Goal: Use online tool/utility: Utilize a website feature to perform a specific function

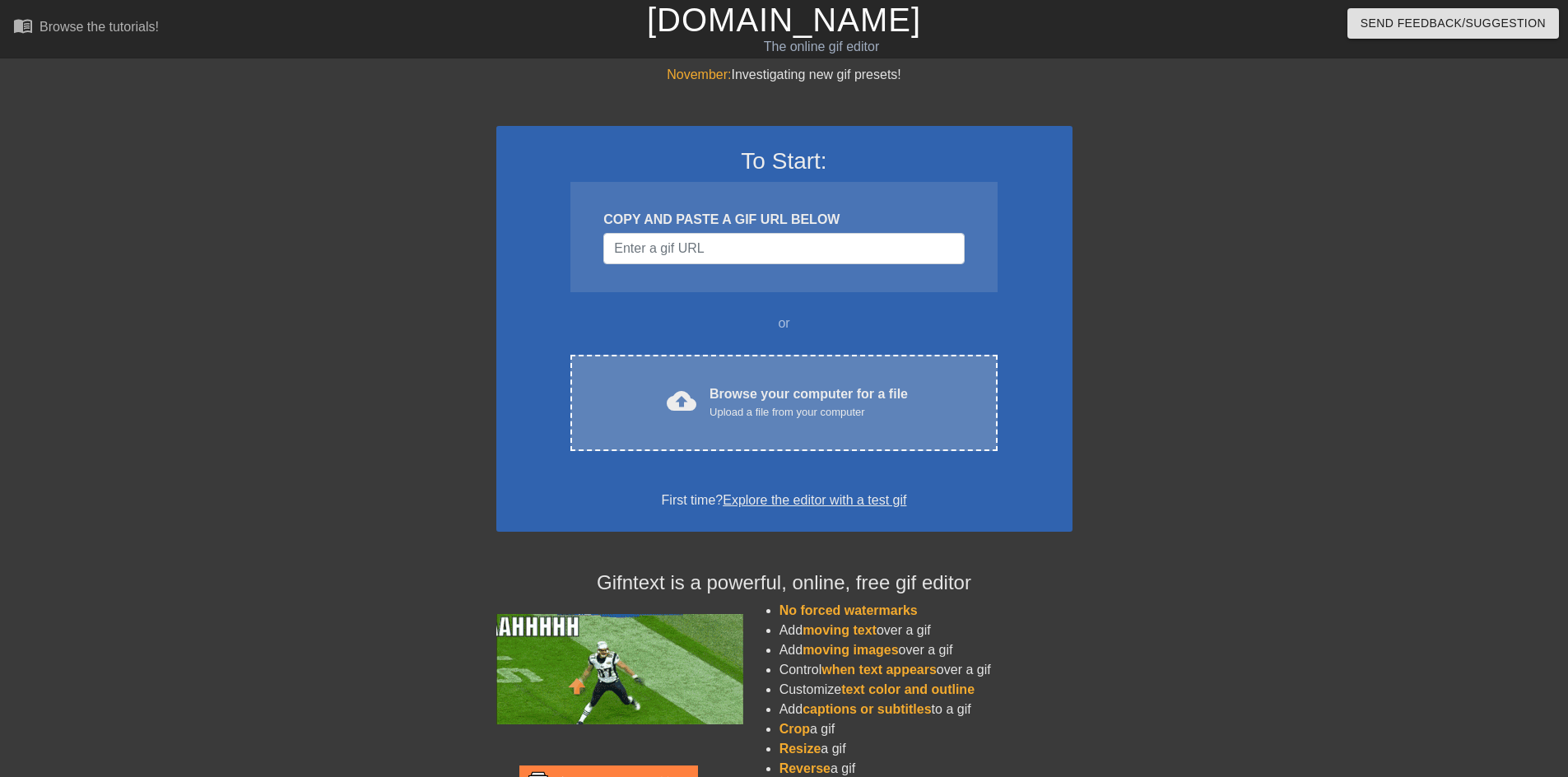
click at [743, 397] on div "Browse your computer for a file Upload a file from your computer" at bounding box center [808, 402] width 199 height 36
click at [667, 392] on span "cloud_upload" at bounding box center [681, 400] width 30 height 30
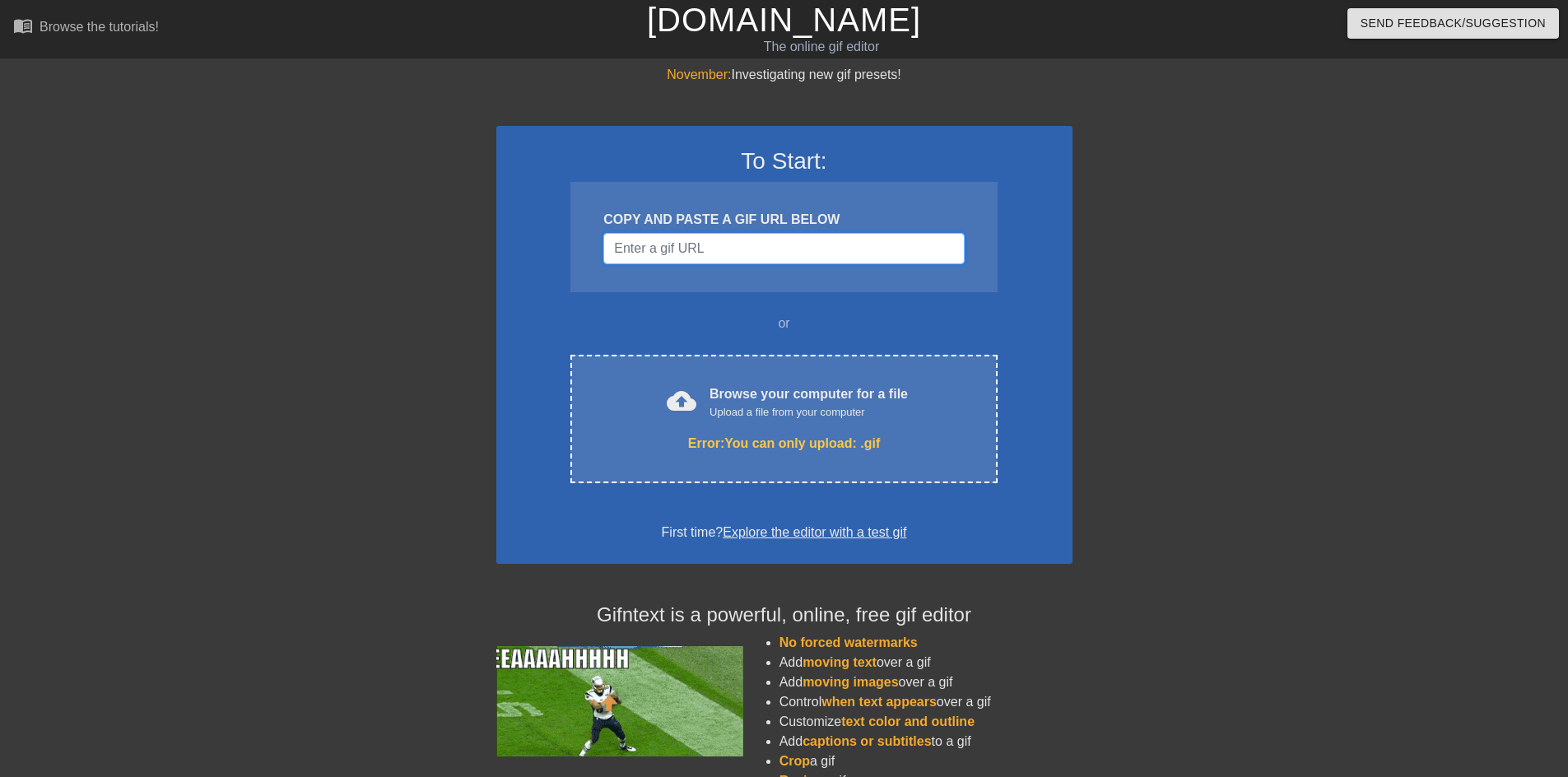
click at [621, 234] on input "Username" at bounding box center [784, 248] width 360 height 31
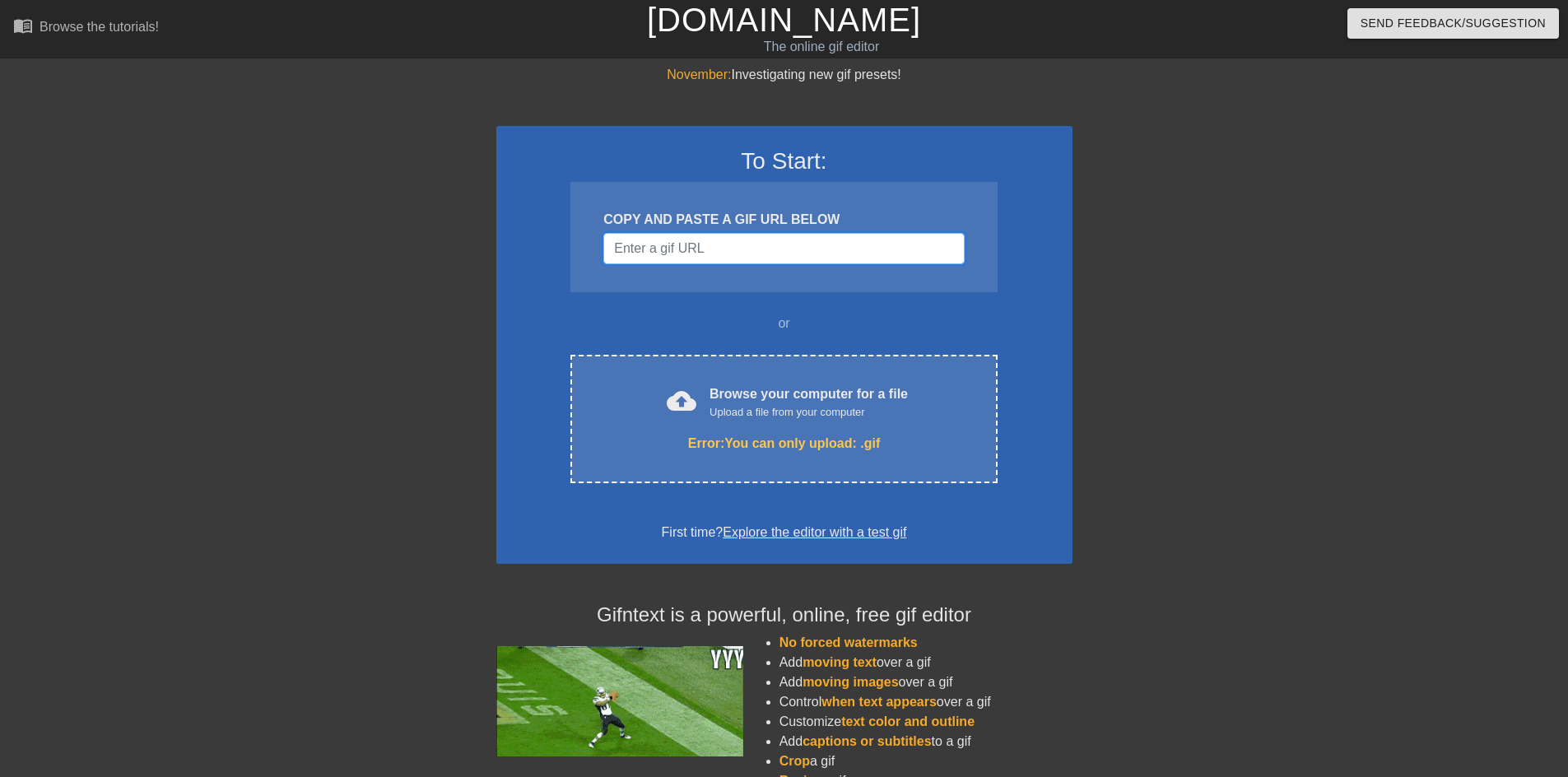
paste input "https://tenor.com/view/rare-reeeeee-dank-meme-triggered-gif-24062717"
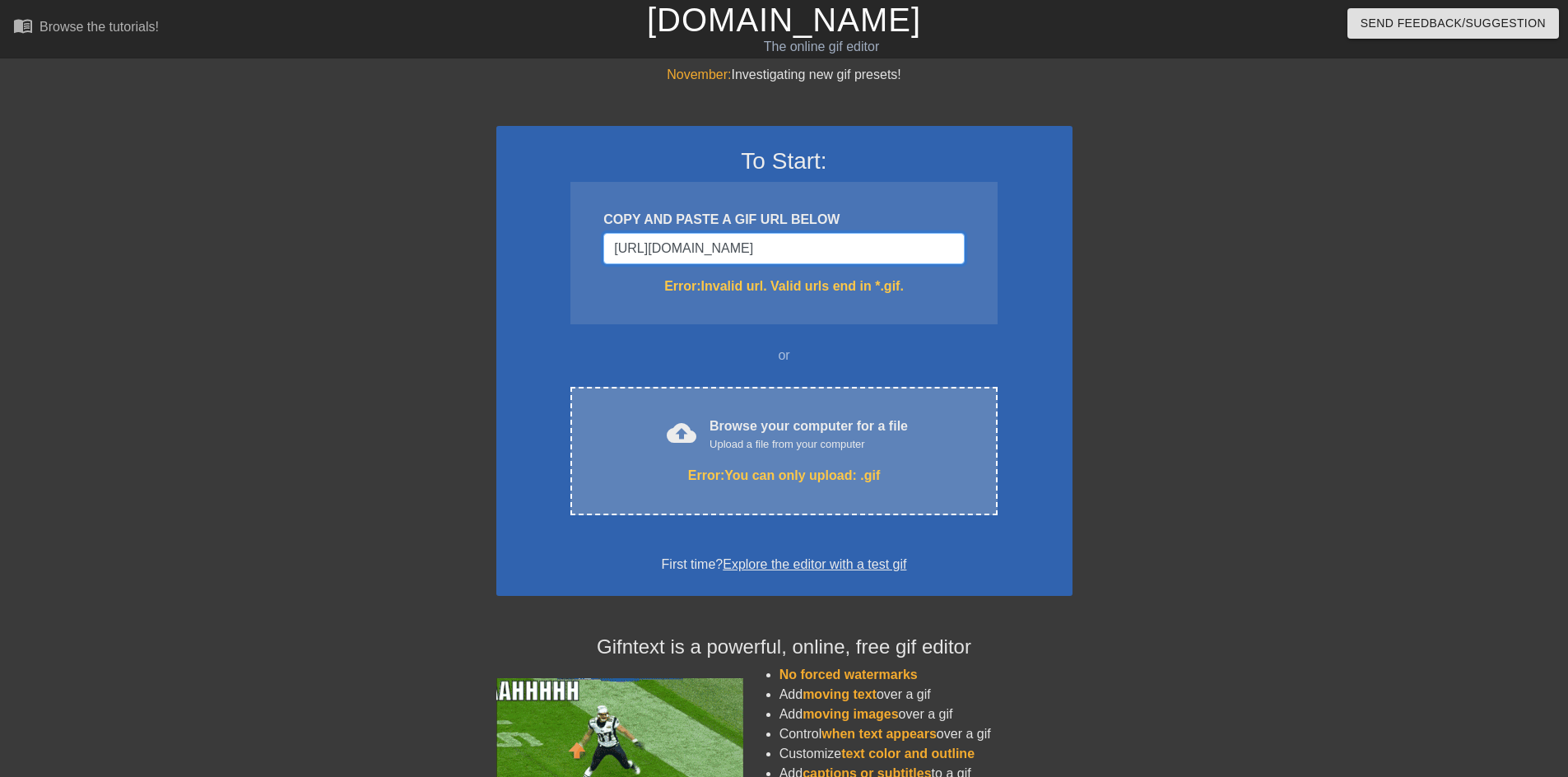
scroll to position [0, 90]
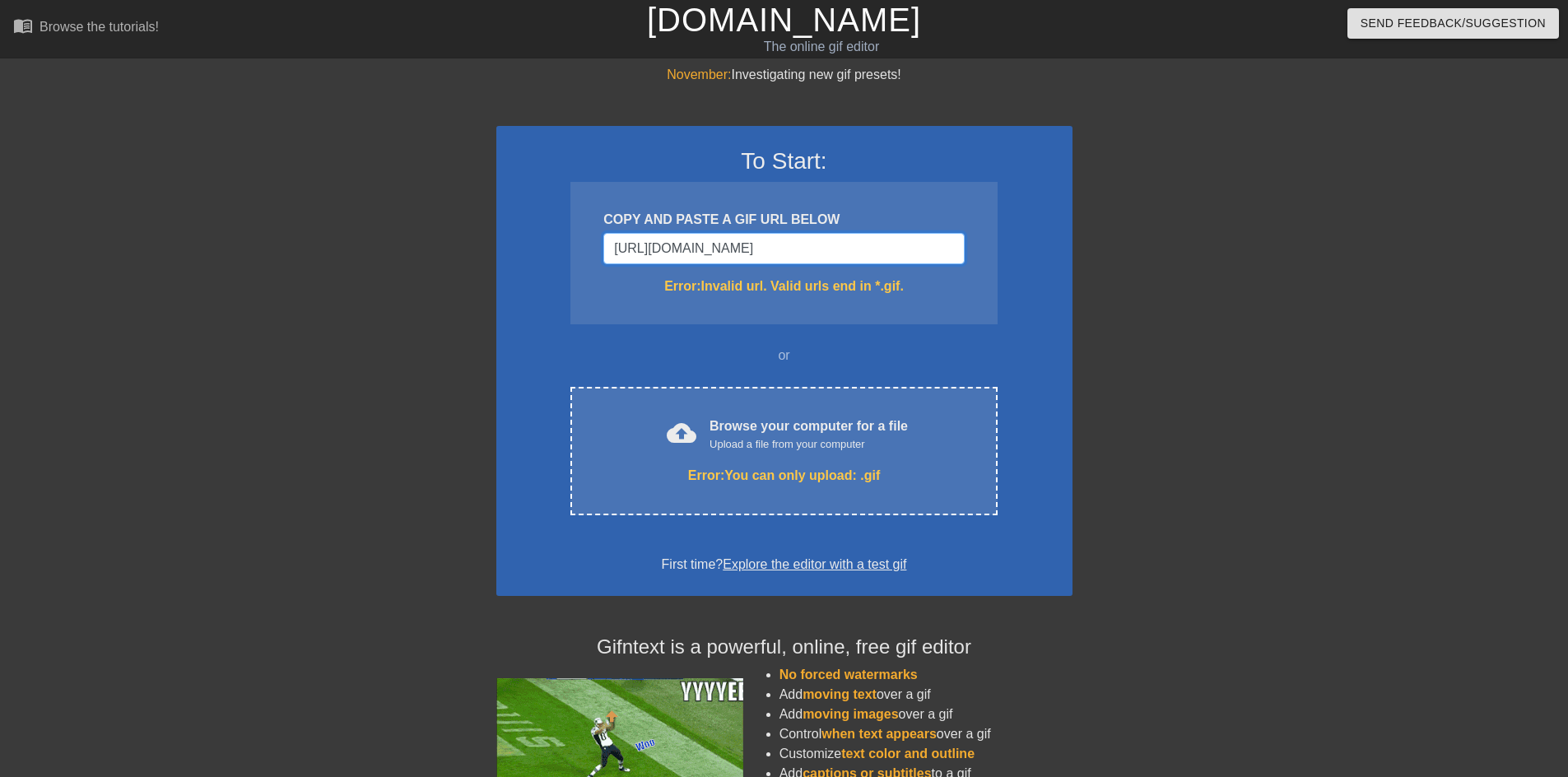
type input "https://tenor.com/view/rare-reeeeee-dank-meme-triggered-gif-24062717.gi"
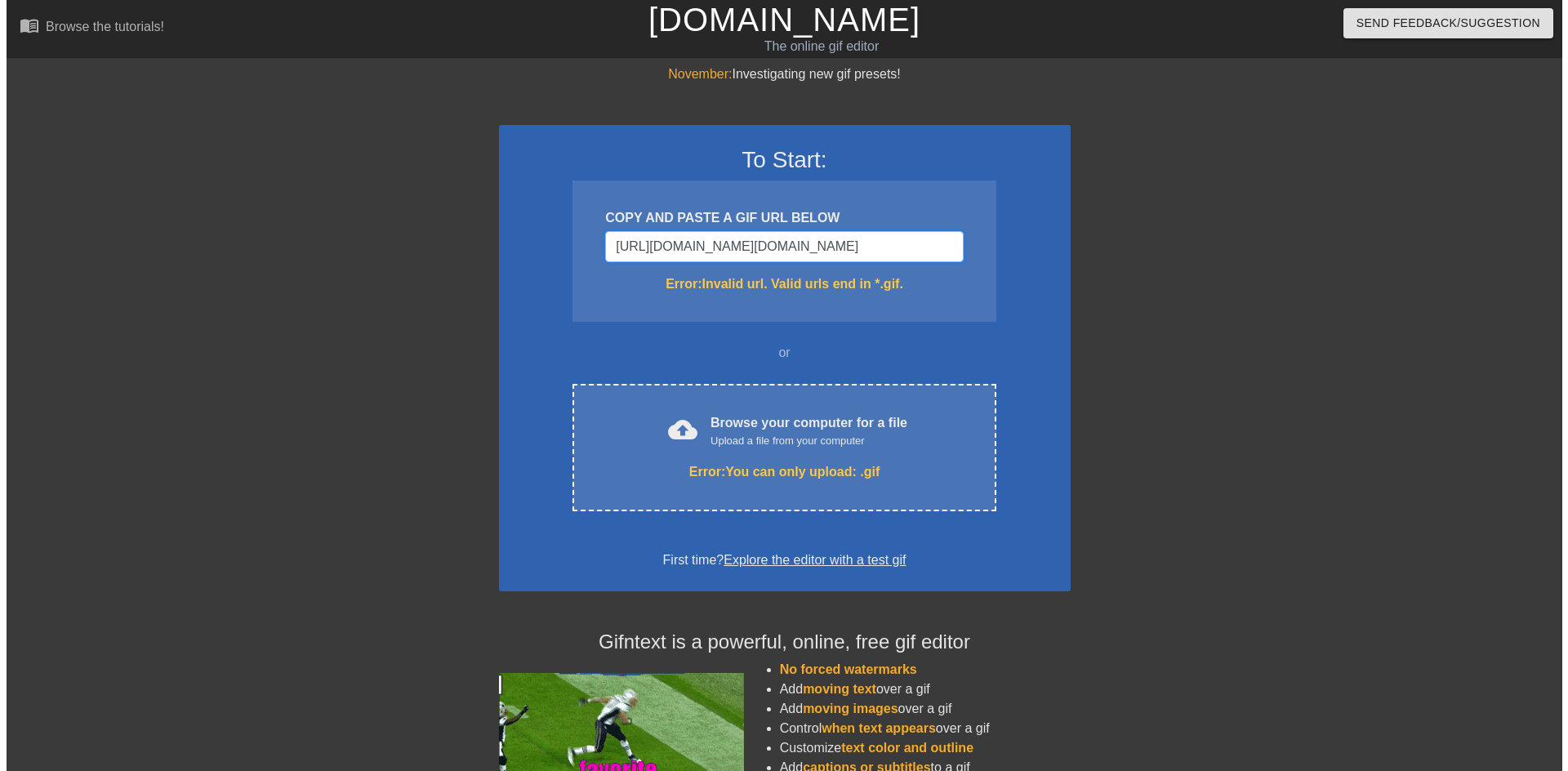
scroll to position [0, 102]
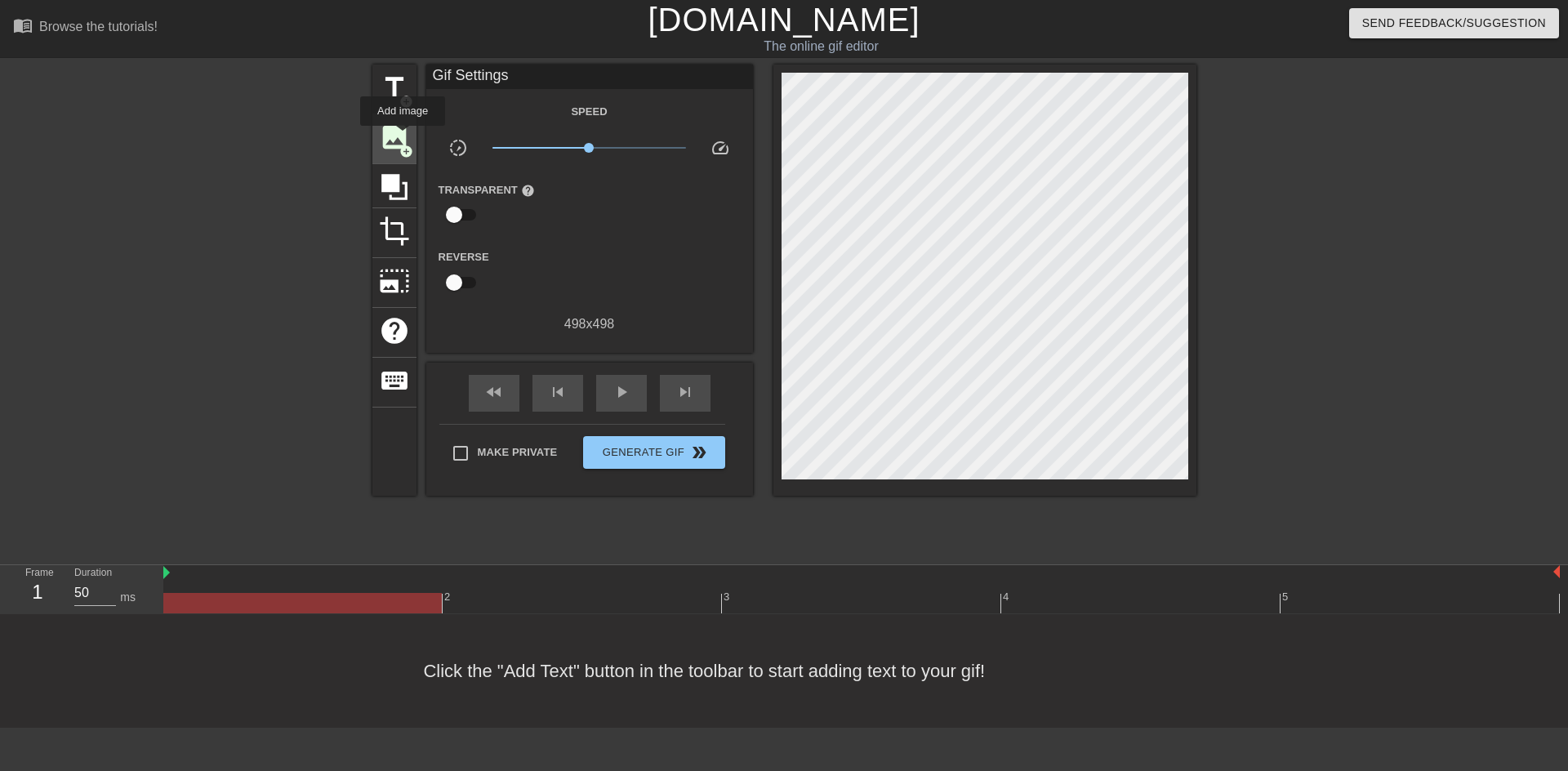
click at [403, 137] on span "image" at bounding box center [394, 137] width 31 height 31
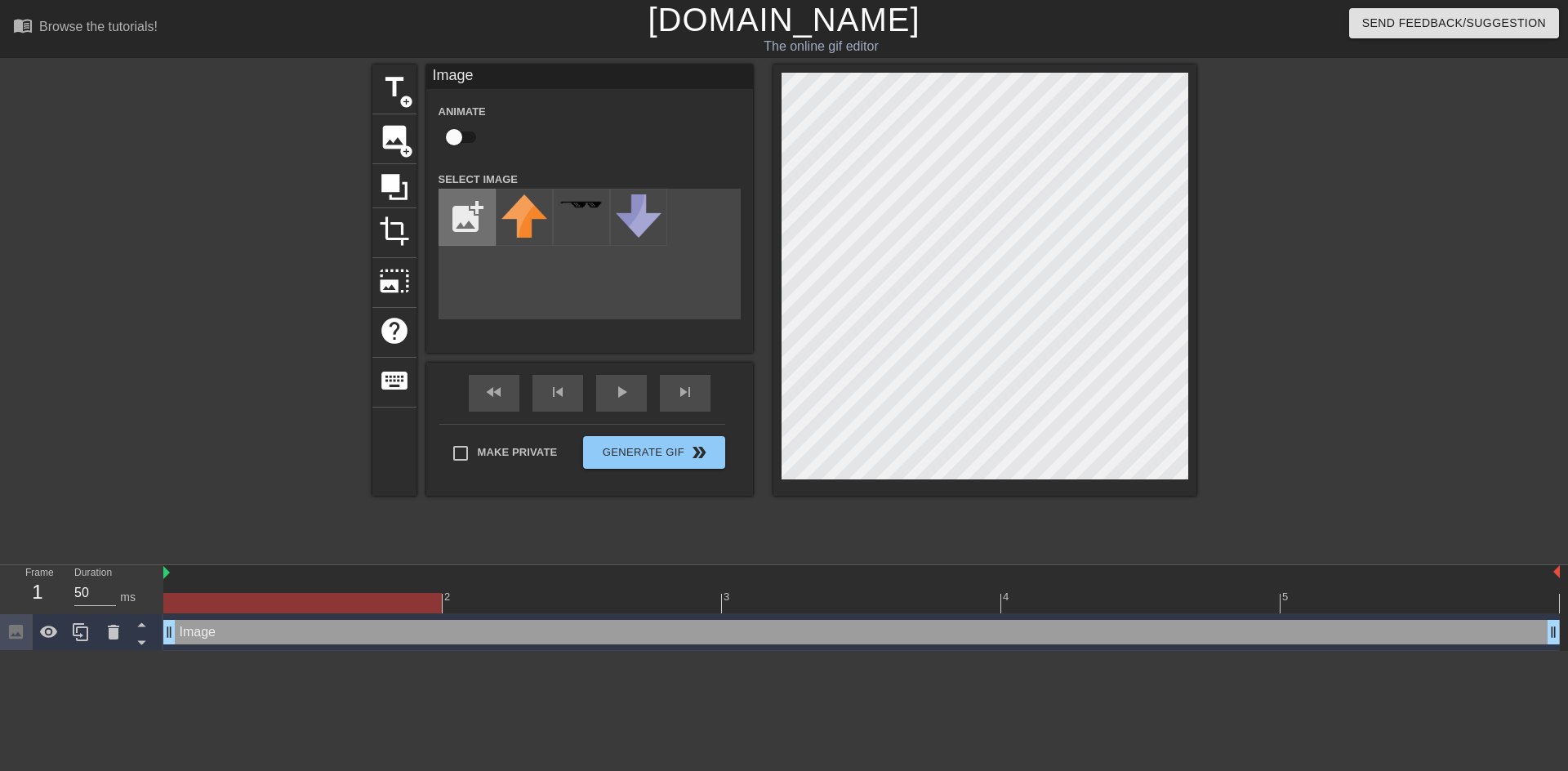
click at [471, 223] on input "file" at bounding box center [467, 217] width 56 height 56
type input "C:\fakepath\Untitled.png"
click at [529, 217] on img at bounding box center [525, 222] width 46 height 56
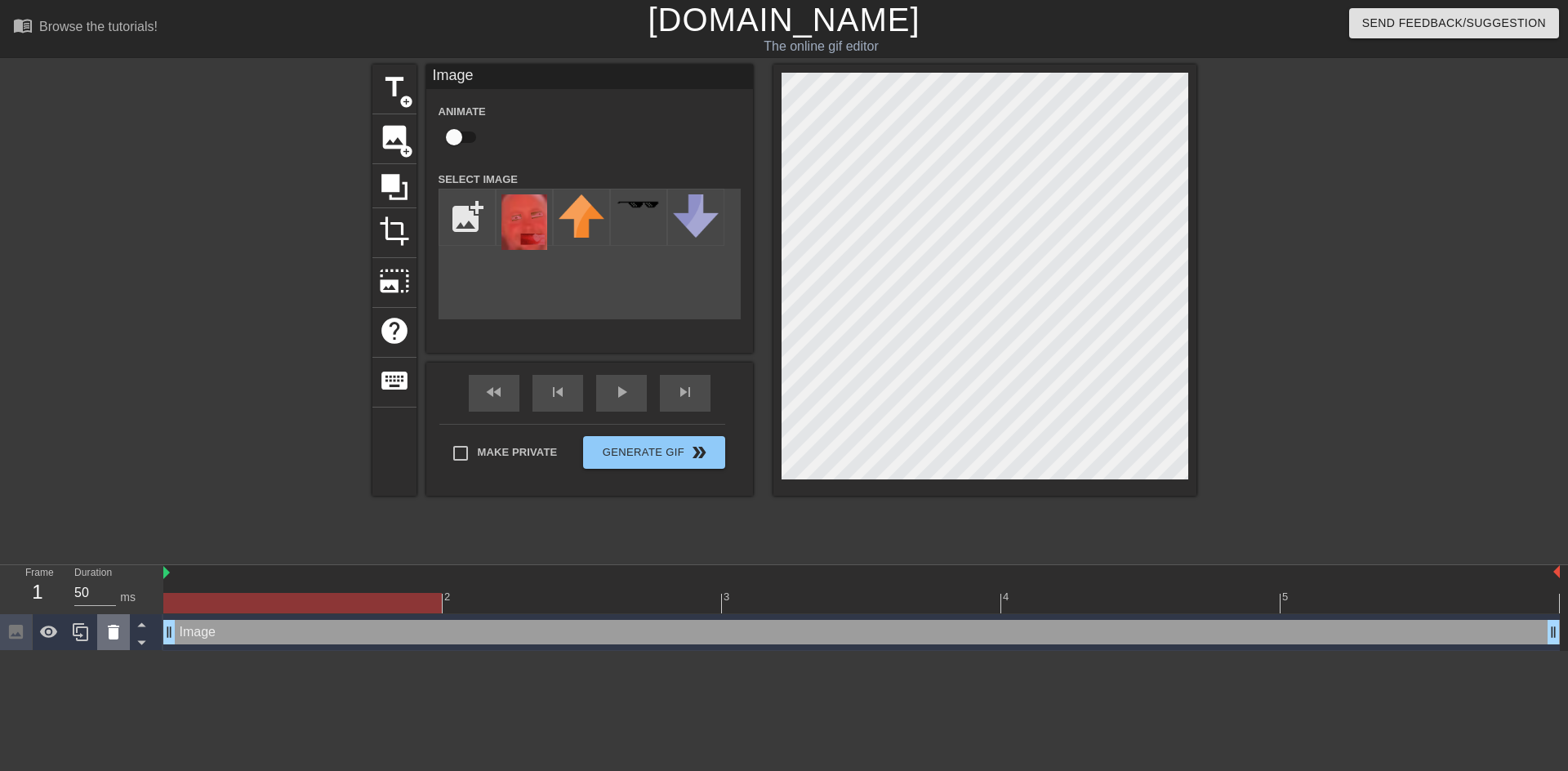
click at [114, 634] on icon at bounding box center [113, 632] width 12 height 14
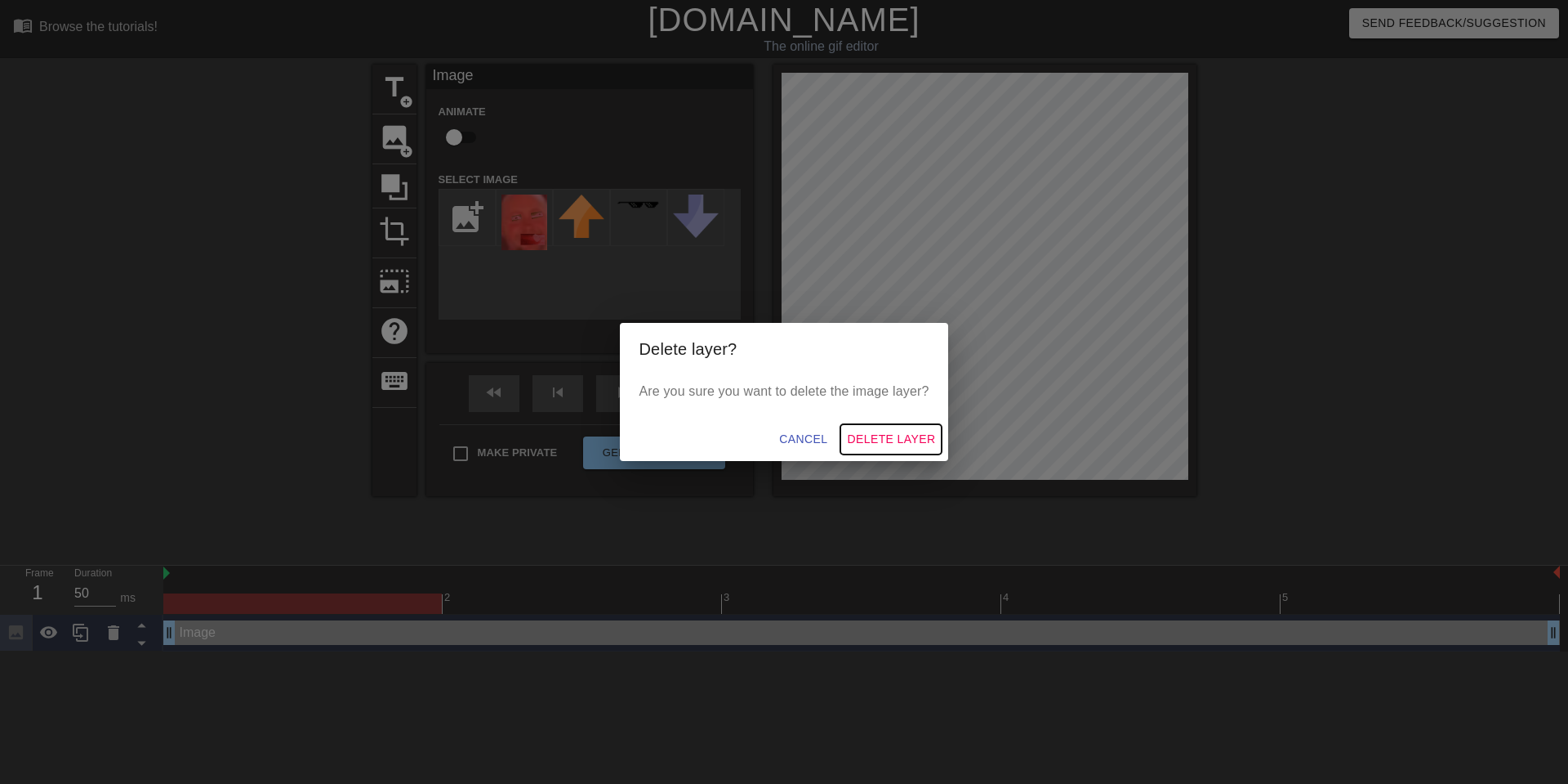
click at [899, 445] on span "Delete Layer" at bounding box center [891, 439] width 88 height 20
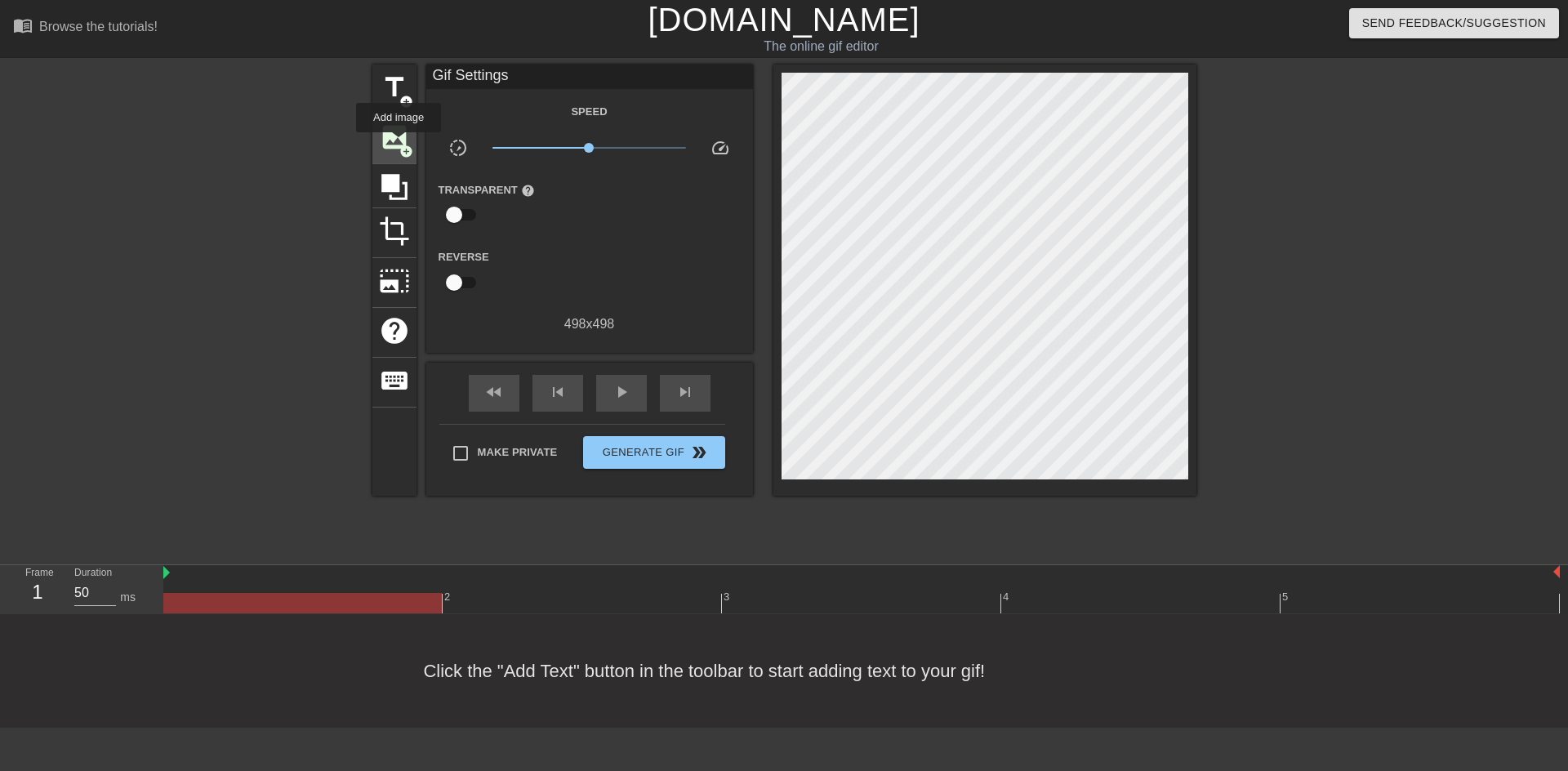
drag, startPoint x: 399, startPoint y: 144, endPoint x: 386, endPoint y: 146, distance: 13.2
click at [399, 144] on span "add_circle" at bounding box center [406, 151] width 13 height 13
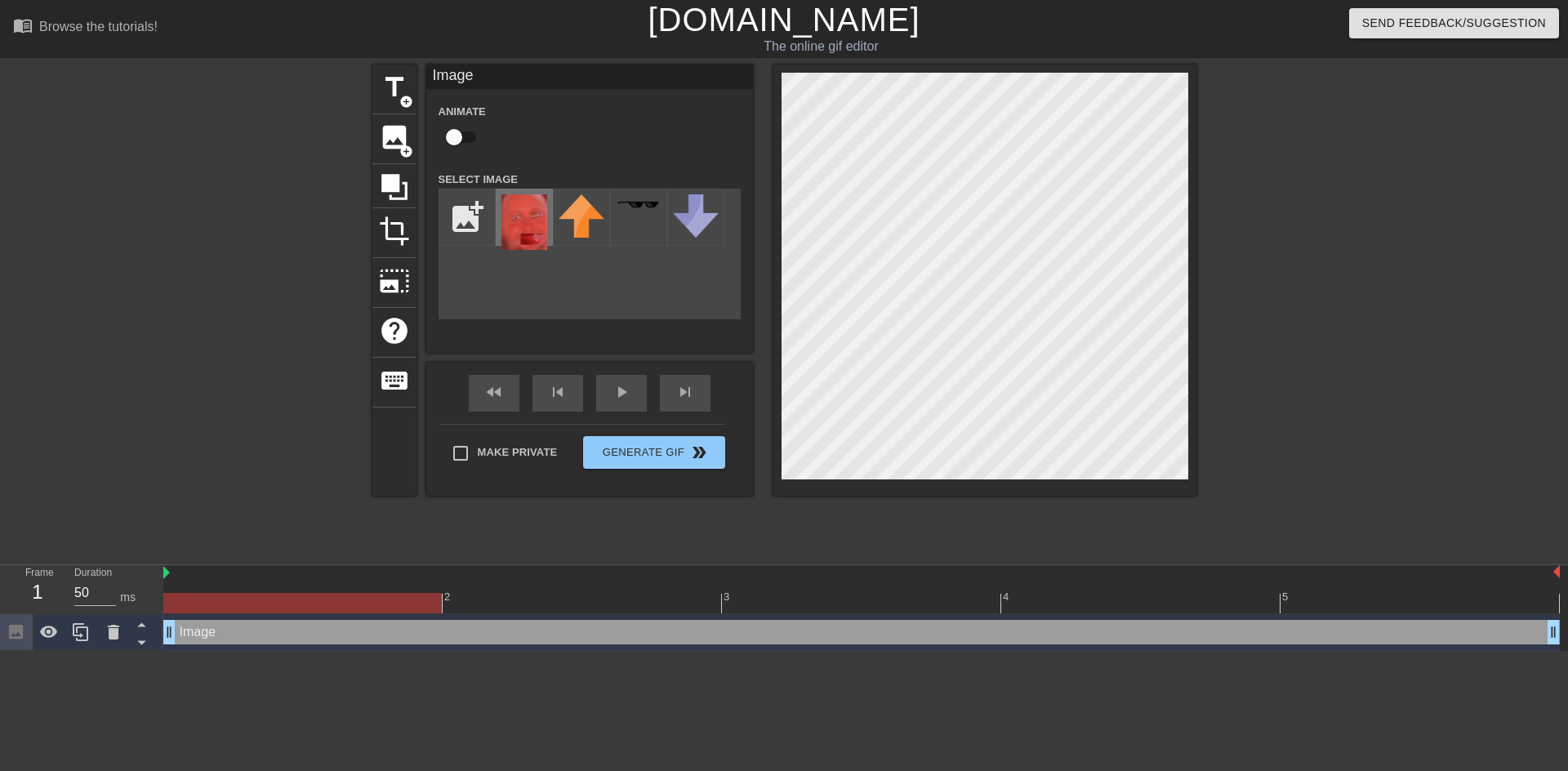
click at [535, 220] on img at bounding box center [525, 222] width 46 height 56
click at [479, 218] on input "file" at bounding box center [467, 217] width 56 height 56
type input "C:\fakepath\Untitled.png"
click at [122, 628] on icon at bounding box center [113, 632] width 19 height 19
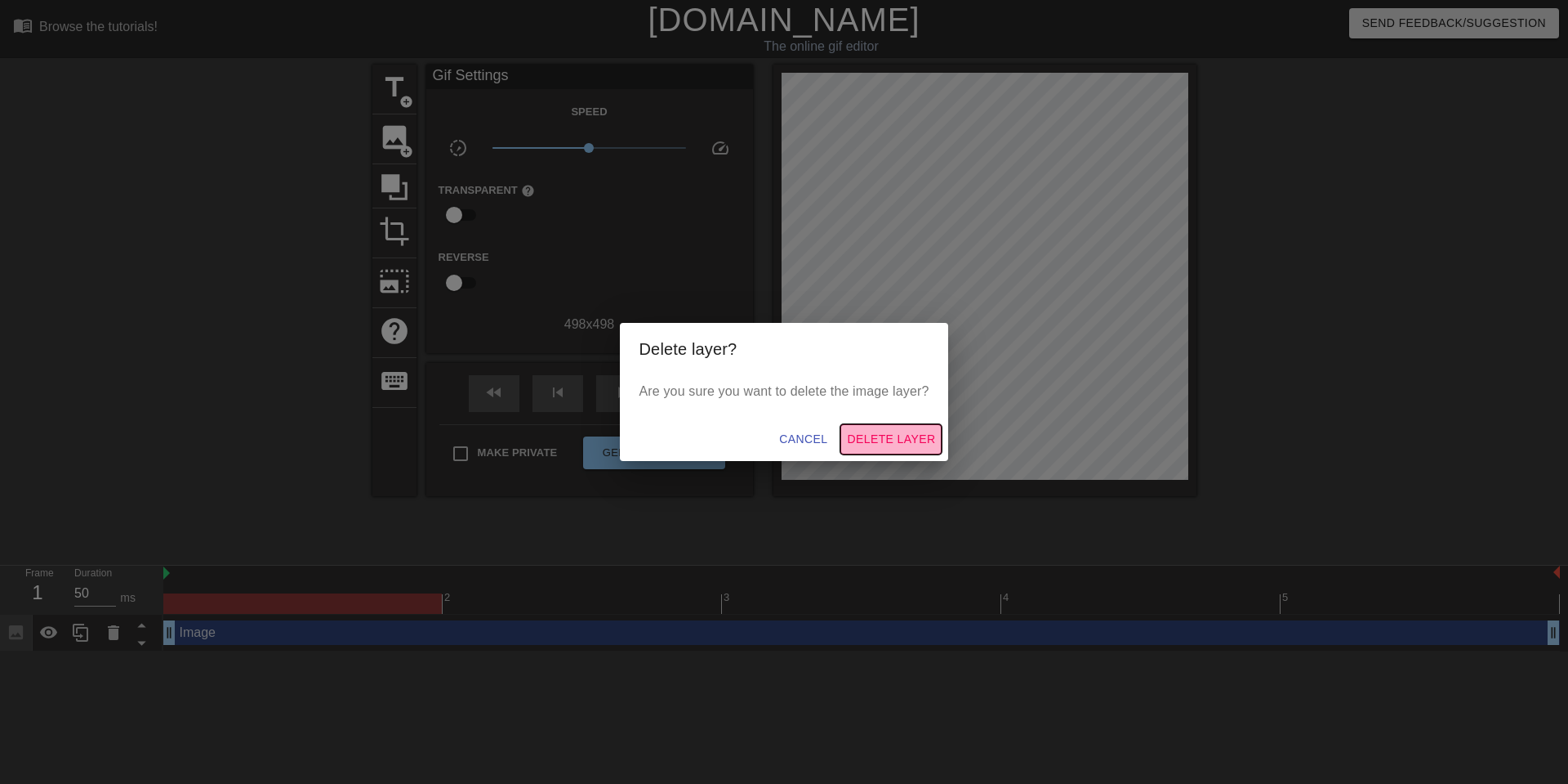
click at [870, 439] on span "Delete Layer" at bounding box center [891, 439] width 88 height 20
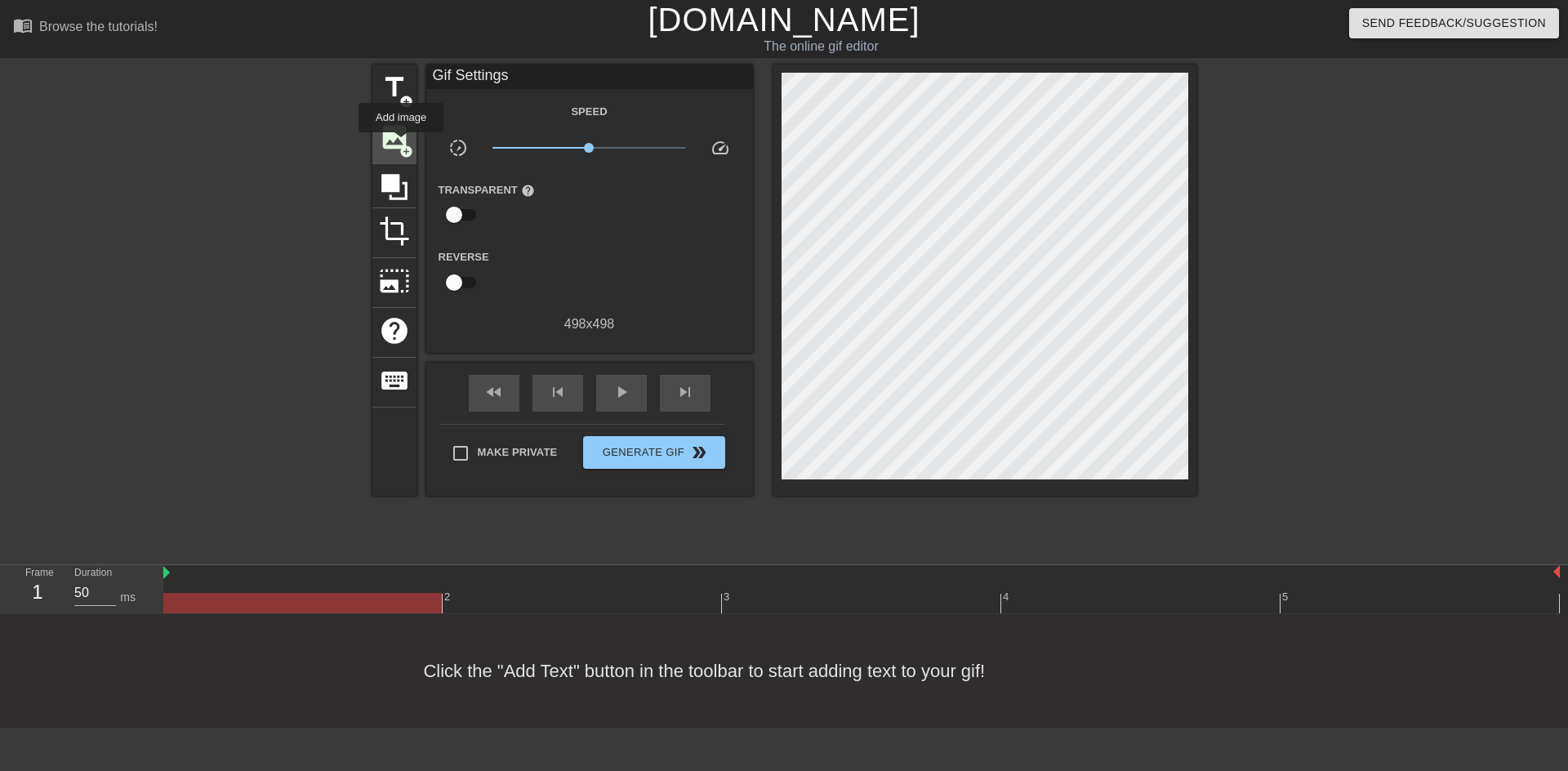
click at [401, 144] on span "add_circle" at bounding box center [406, 151] width 13 height 13
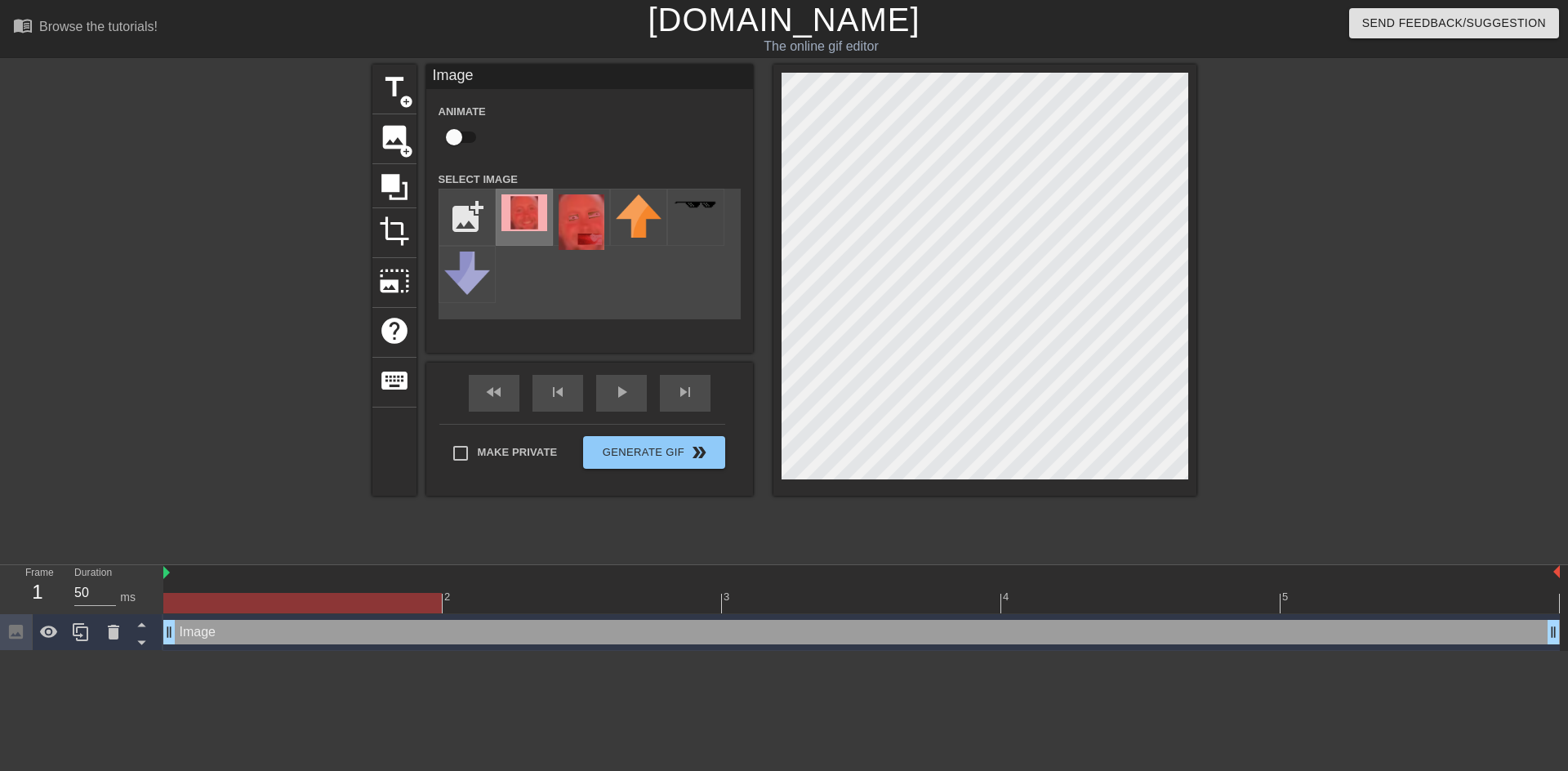
click at [518, 219] on img at bounding box center [525, 212] width 46 height 37
click at [722, 485] on div "title add_circle image add_circle crop photo_size_select_large help keyboard Im…" at bounding box center [784, 280] width 824 height 432
click at [1260, 53] on div "menu_book Browse the tutorials! Gifntext.com The online gif editor Send Feedbac…" at bounding box center [784, 325] width 1568 height 651
click at [754, 463] on div "title add_circle image add_circle crop photo_size_select_large help keyboard Im…" at bounding box center [784, 280] width 824 height 432
click at [193, 639] on div "Image drag_handle drag_handle" at bounding box center [861, 632] width 1397 height 24
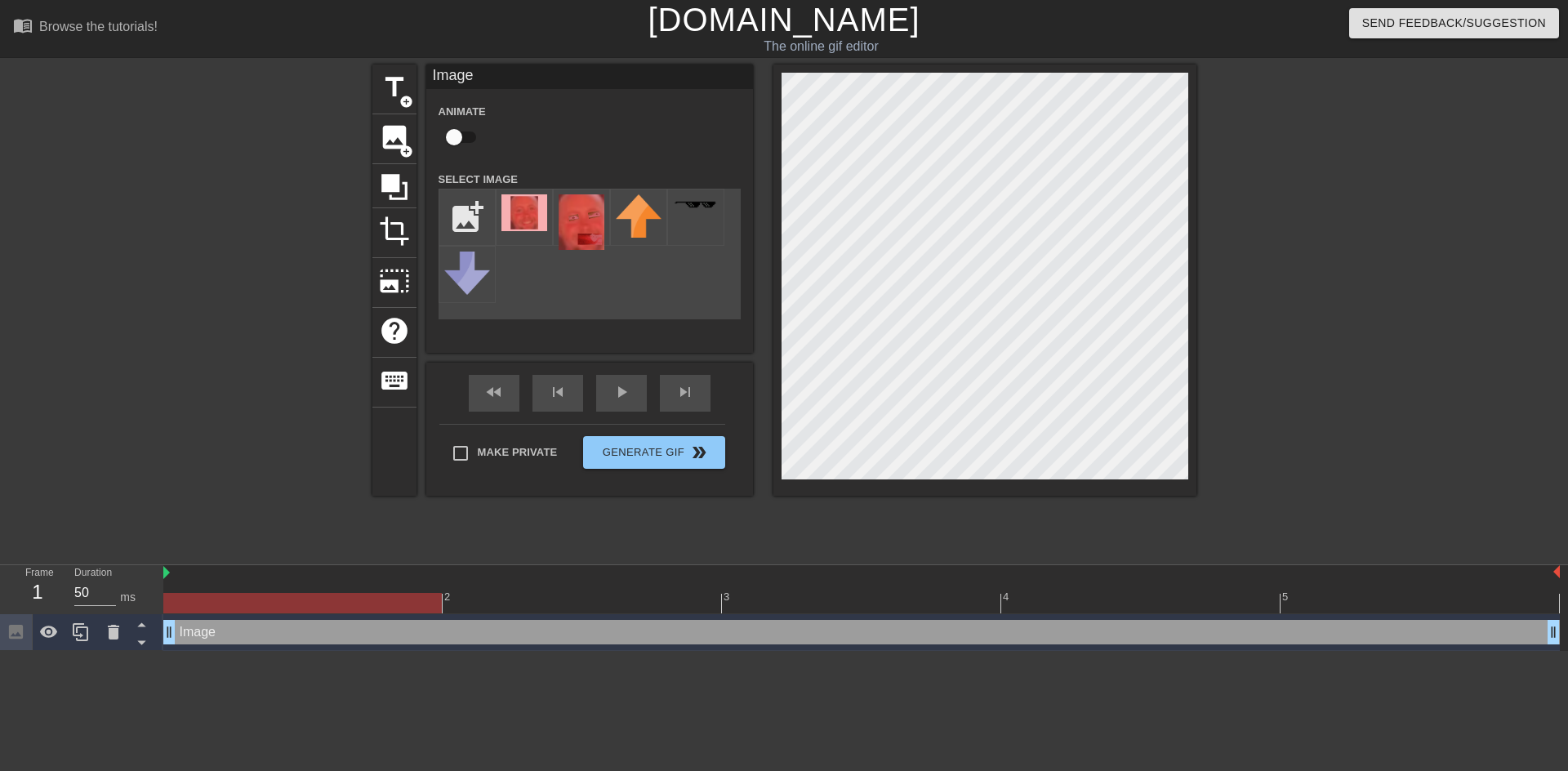
drag, startPoint x: 171, startPoint y: 634, endPoint x: 239, endPoint y: 631, distance: 68.1
drag, startPoint x: 172, startPoint y: 633, endPoint x: 201, endPoint y: 633, distance: 29.0
click at [401, 93] on span "title" at bounding box center [394, 87] width 31 height 31
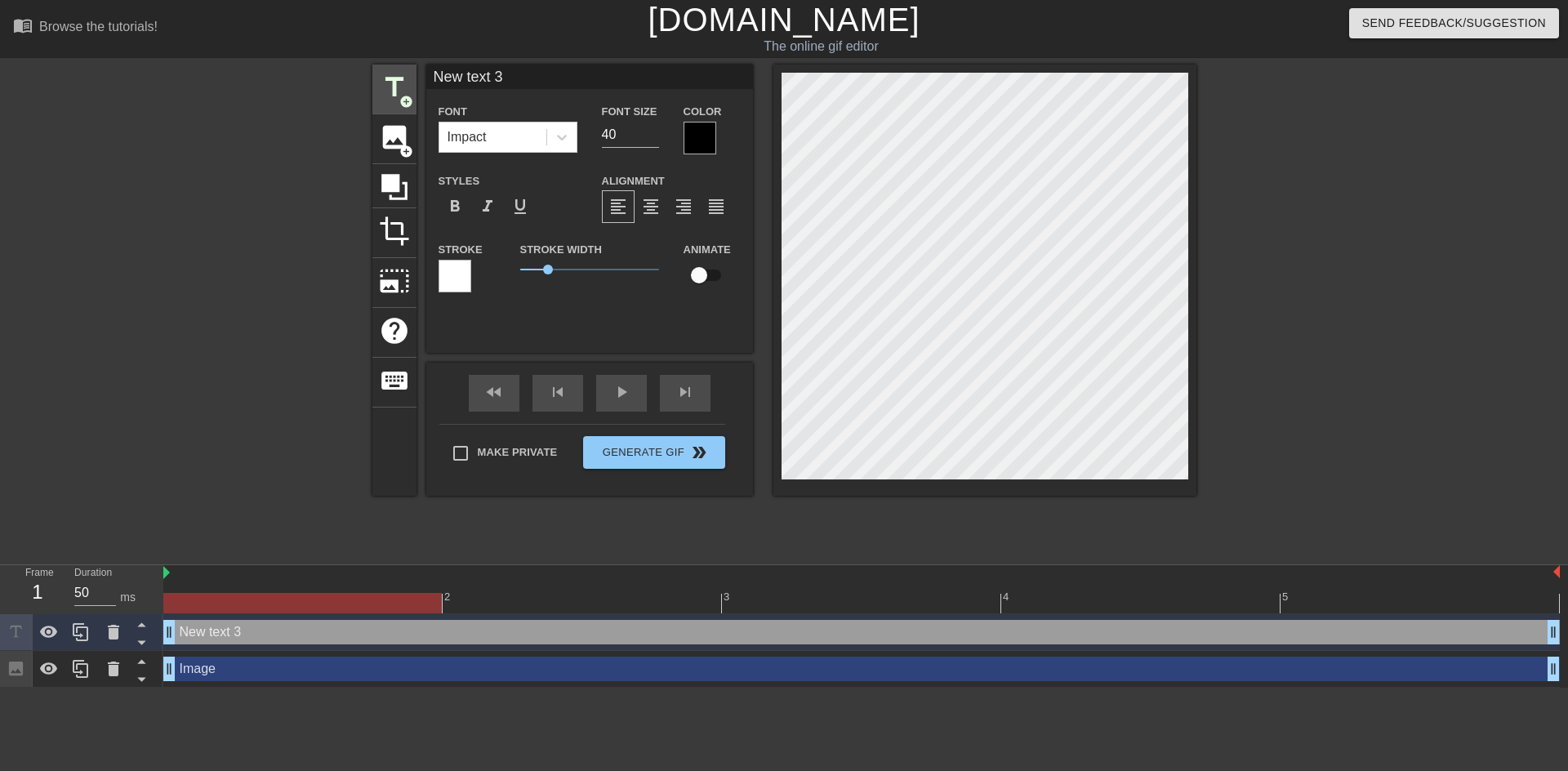
drag, startPoint x: 529, startPoint y: 81, endPoint x: 413, endPoint y: 81, distance: 116.0
click at [415, 80] on div "title add_circle image add_circle crop photo_size_select_large help keyboard Ne…" at bounding box center [784, 280] width 824 height 432
click at [511, 79] on input "REEEEEEE" at bounding box center [589, 76] width 327 height 24
type input "REEEEEEEEEEEEEEE"
click at [267, 669] on div "Image drag_handle drag_handle" at bounding box center [861, 668] width 1397 height 24
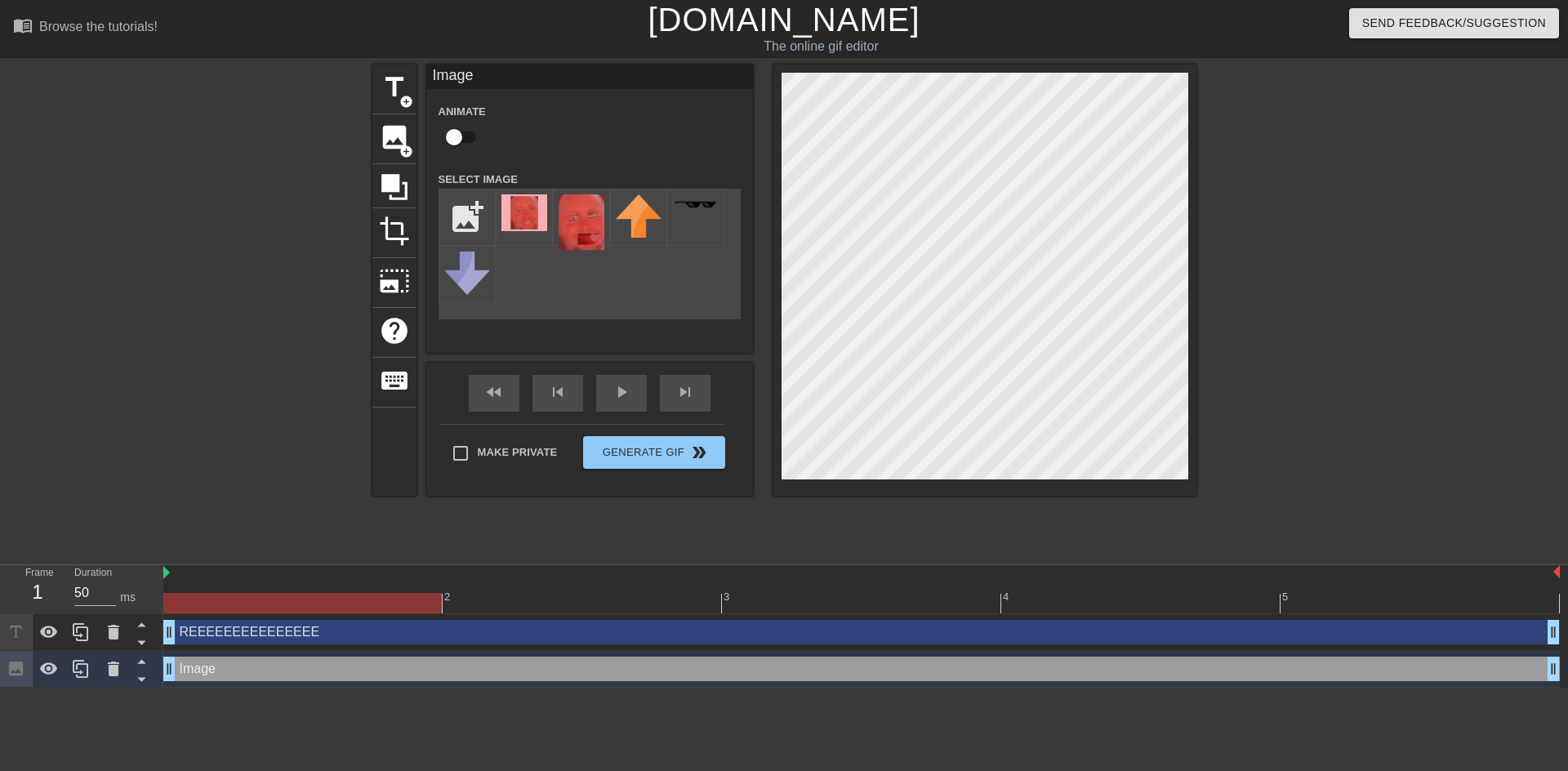
click at [393, 635] on div "REEEEEEEEEEEEEEE drag_handle drag_handle" at bounding box center [861, 632] width 1397 height 24
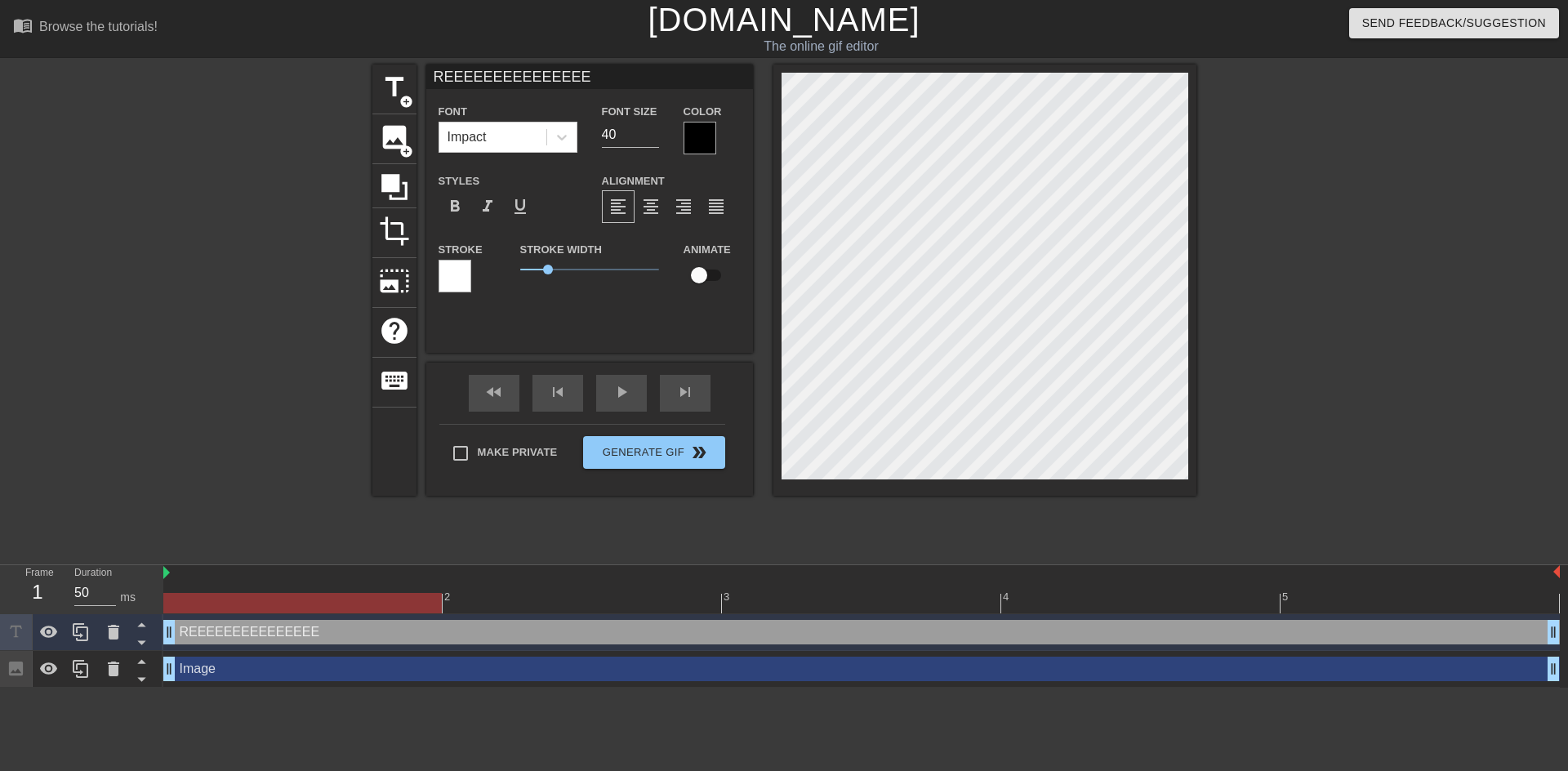
click at [467, 670] on div "Image drag_handle drag_handle" at bounding box center [861, 668] width 1397 height 24
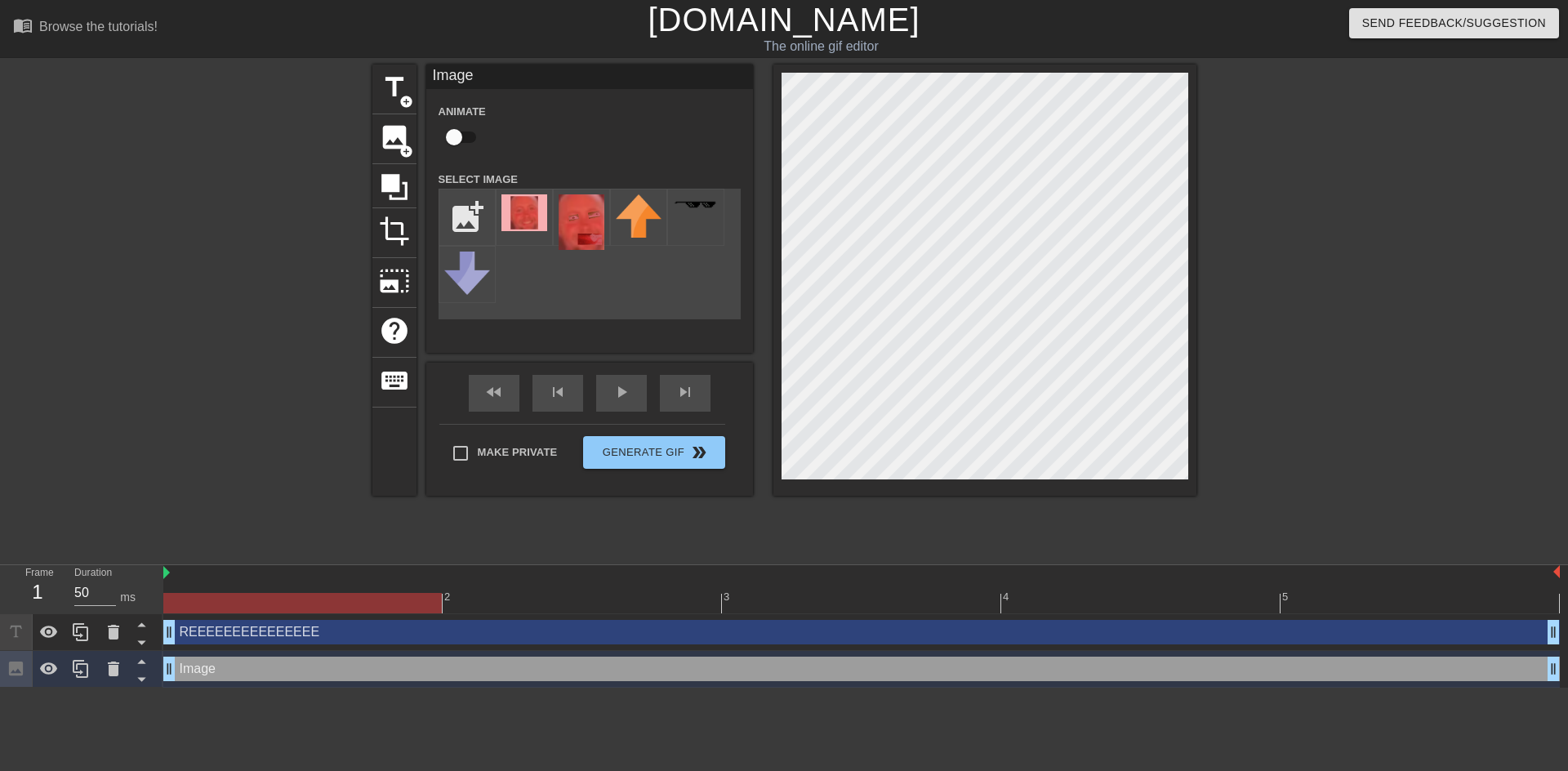
click at [450, 132] on input "checkbox" at bounding box center [454, 137] width 93 height 31
checkbox input "true"
click at [302, 668] on div "Image drag_handle drag_handle" at bounding box center [861, 668] width 1397 height 24
click at [307, 668] on span "lens" at bounding box center [307, 669] width 8 height 8
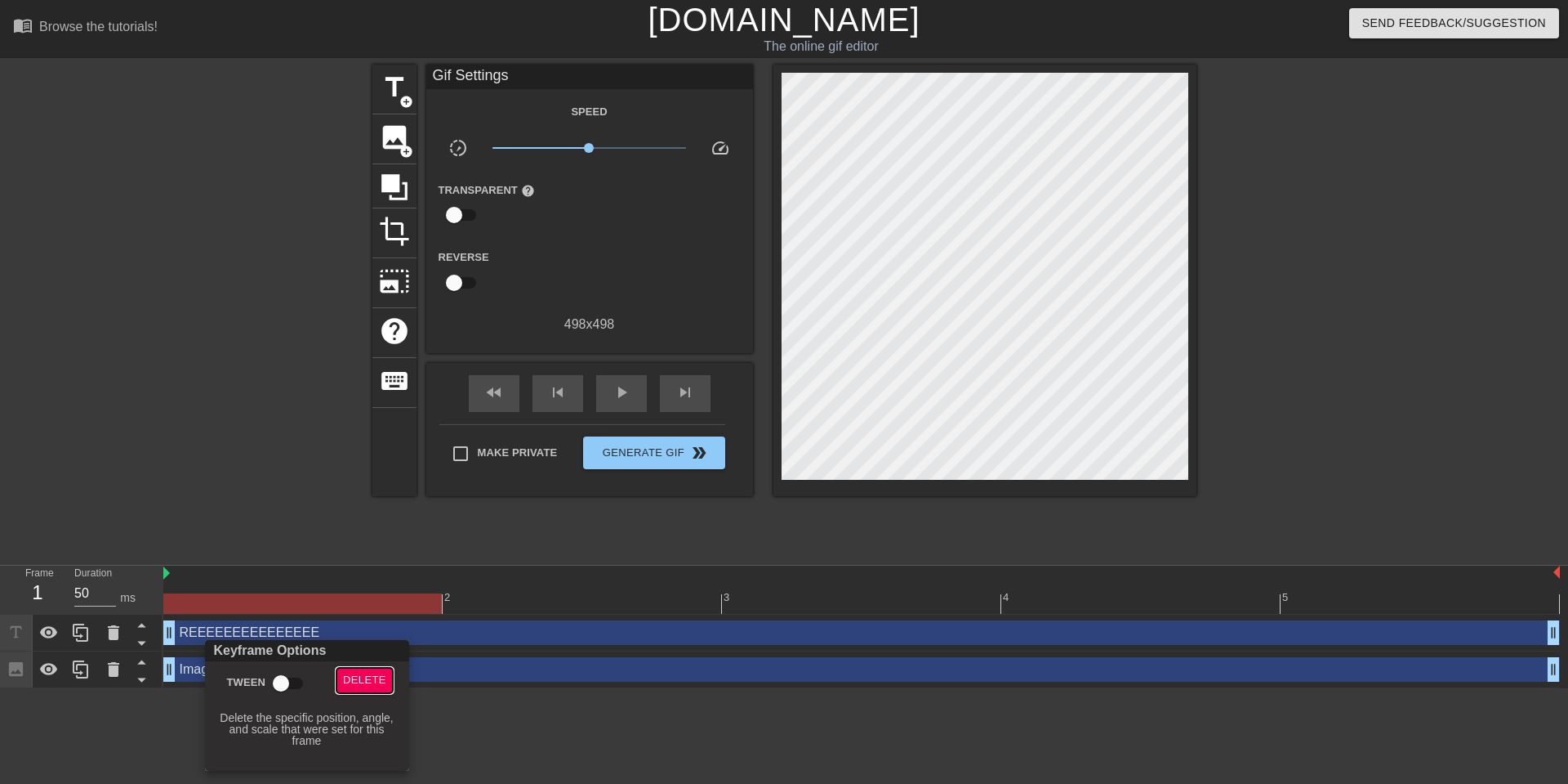
click at [345, 676] on span "Delete" at bounding box center [364, 681] width 43 height 19
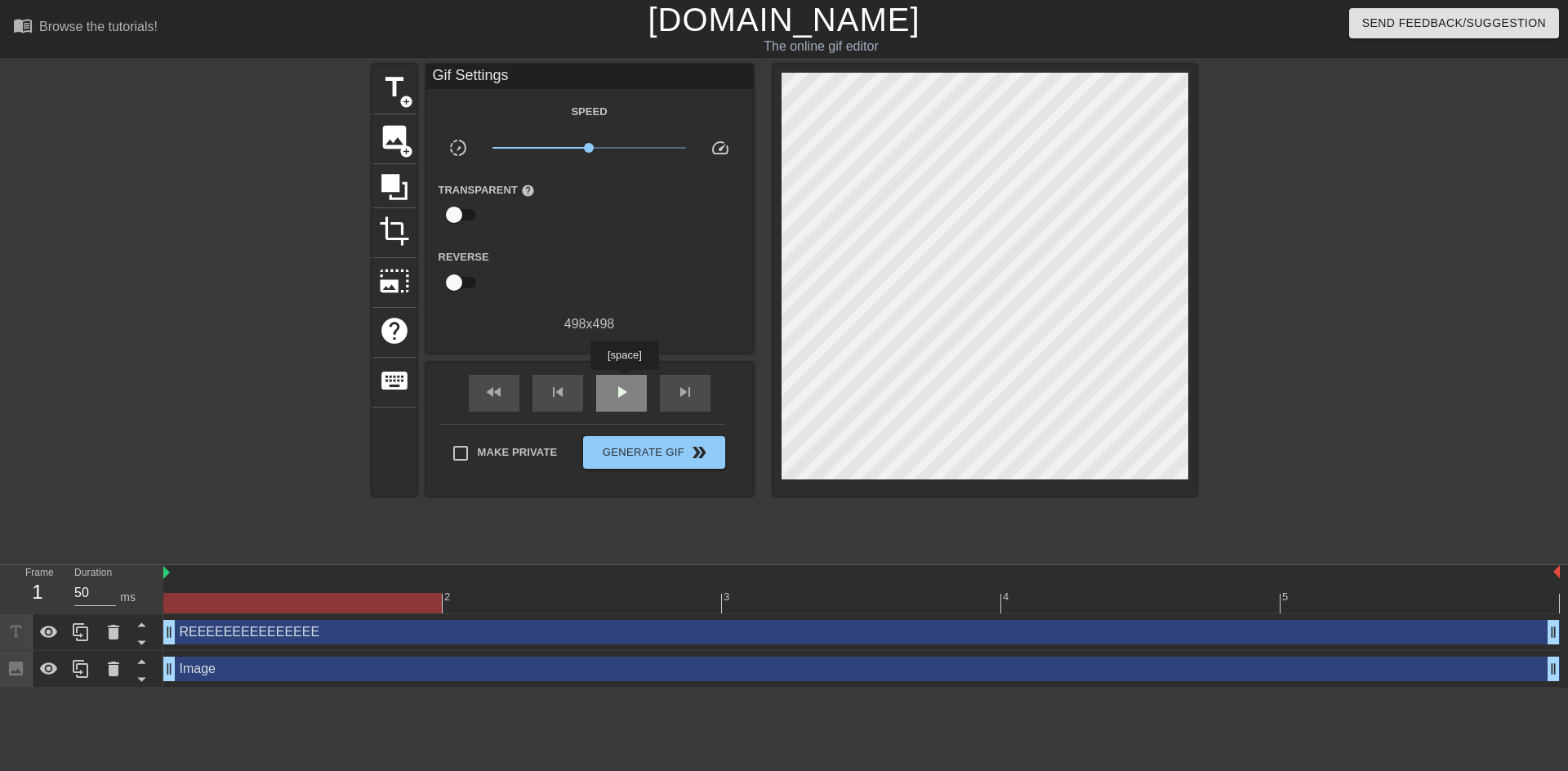
click at [624, 382] on div "play_arrow" at bounding box center [621, 393] width 51 height 37
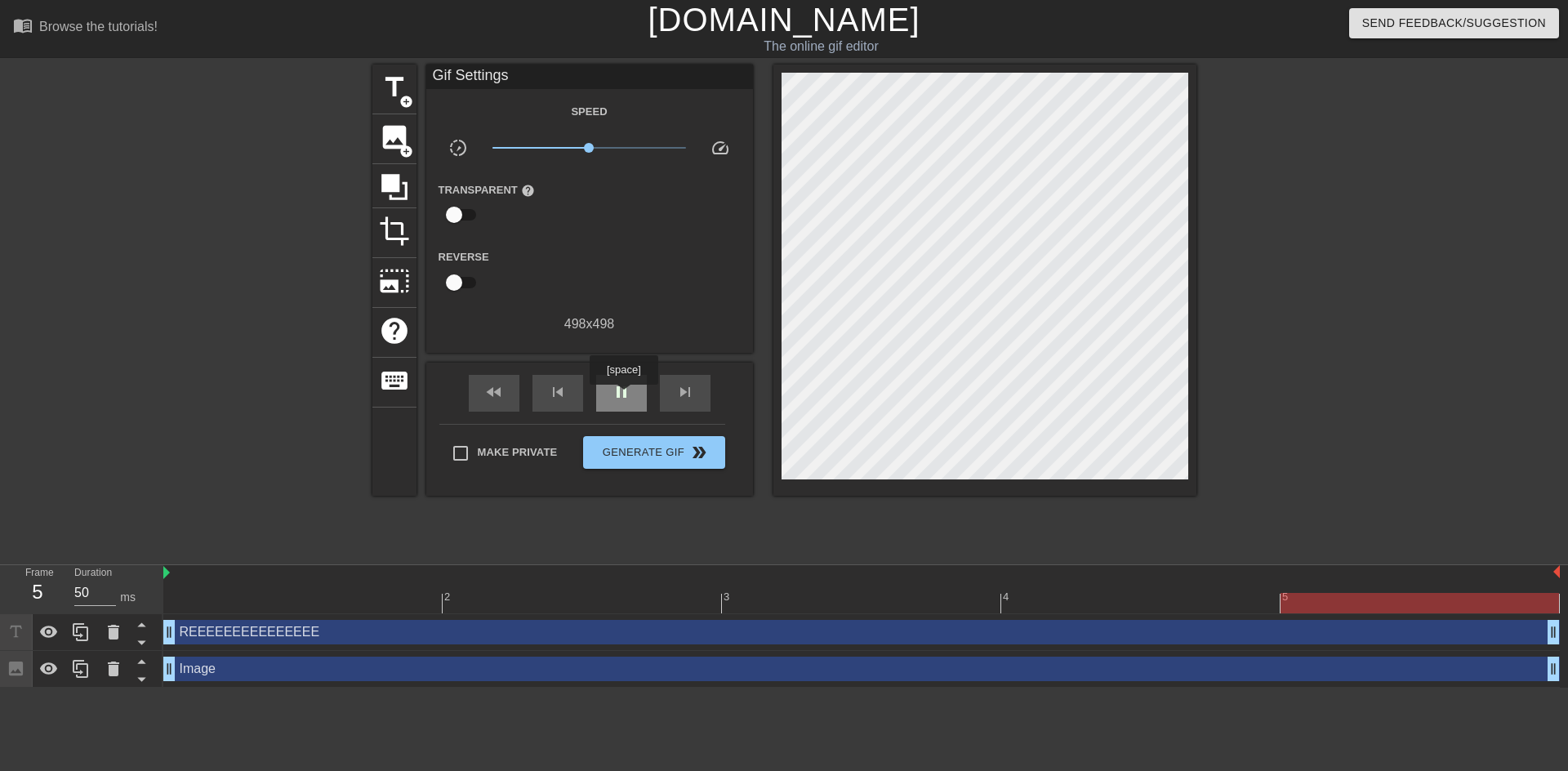
click at [623, 396] on span "pause" at bounding box center [621, 392] width 19 height 19
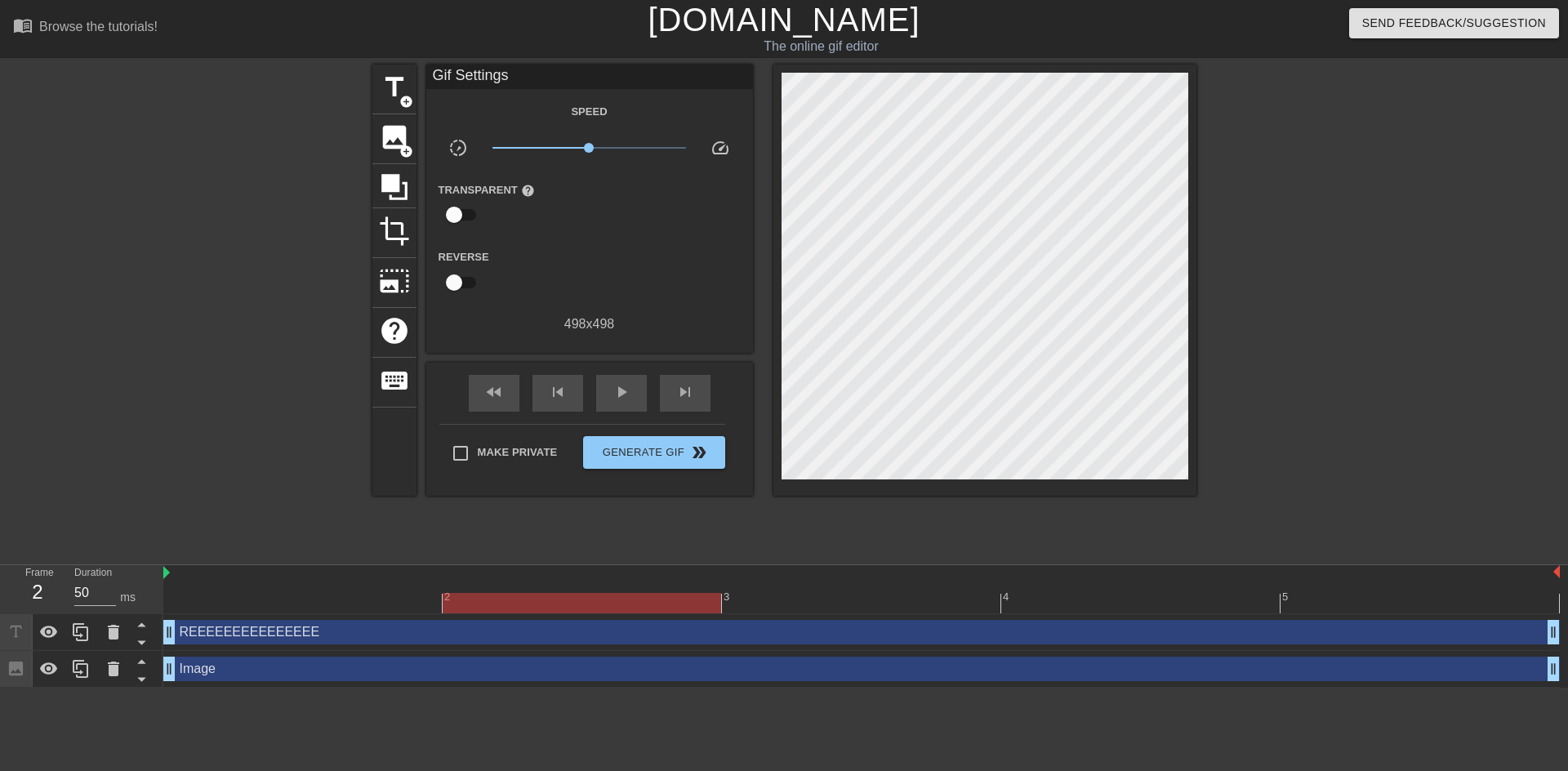
click at [307, 590] on div at bounding box center [303, 591] width 280 height 20
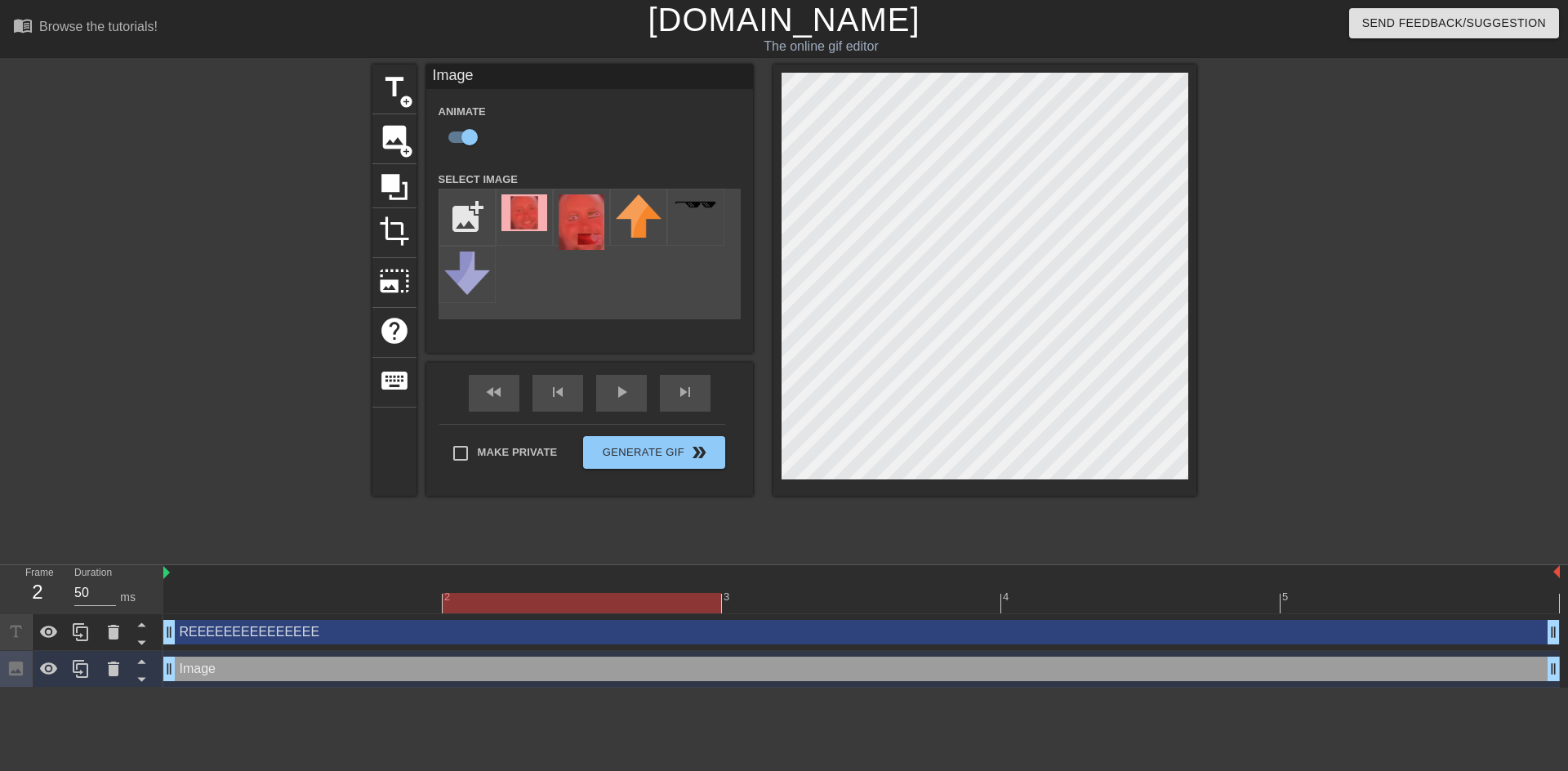
click at [508, 594] on div at bounding box center [861, 603] width 1397 height 20
click at [759, 603] on div at bounding box center [861, 603] width 1397 height 20
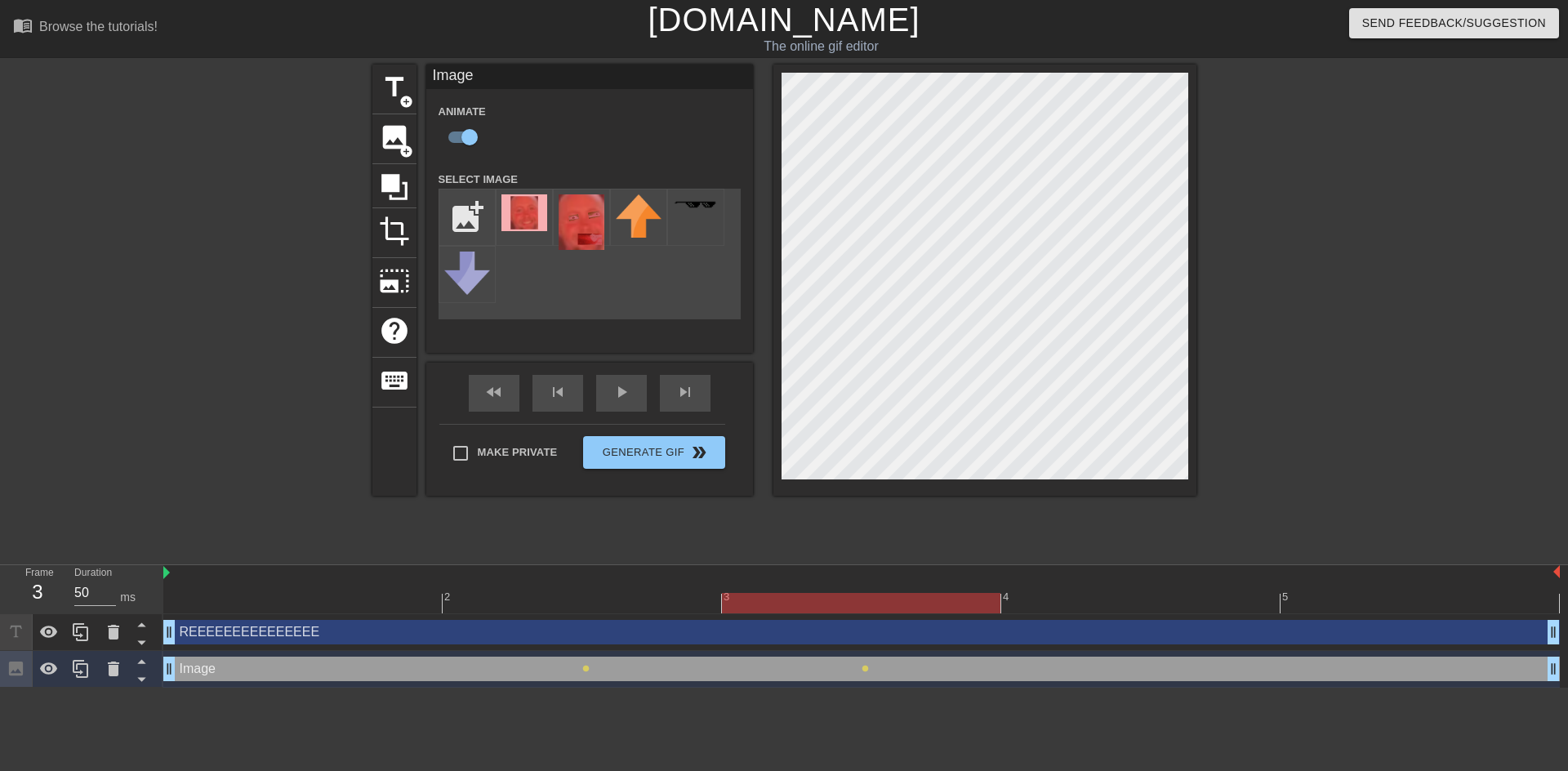
click at [1030, 596] on div at bounding box center [861, 603] width 1397 height 20
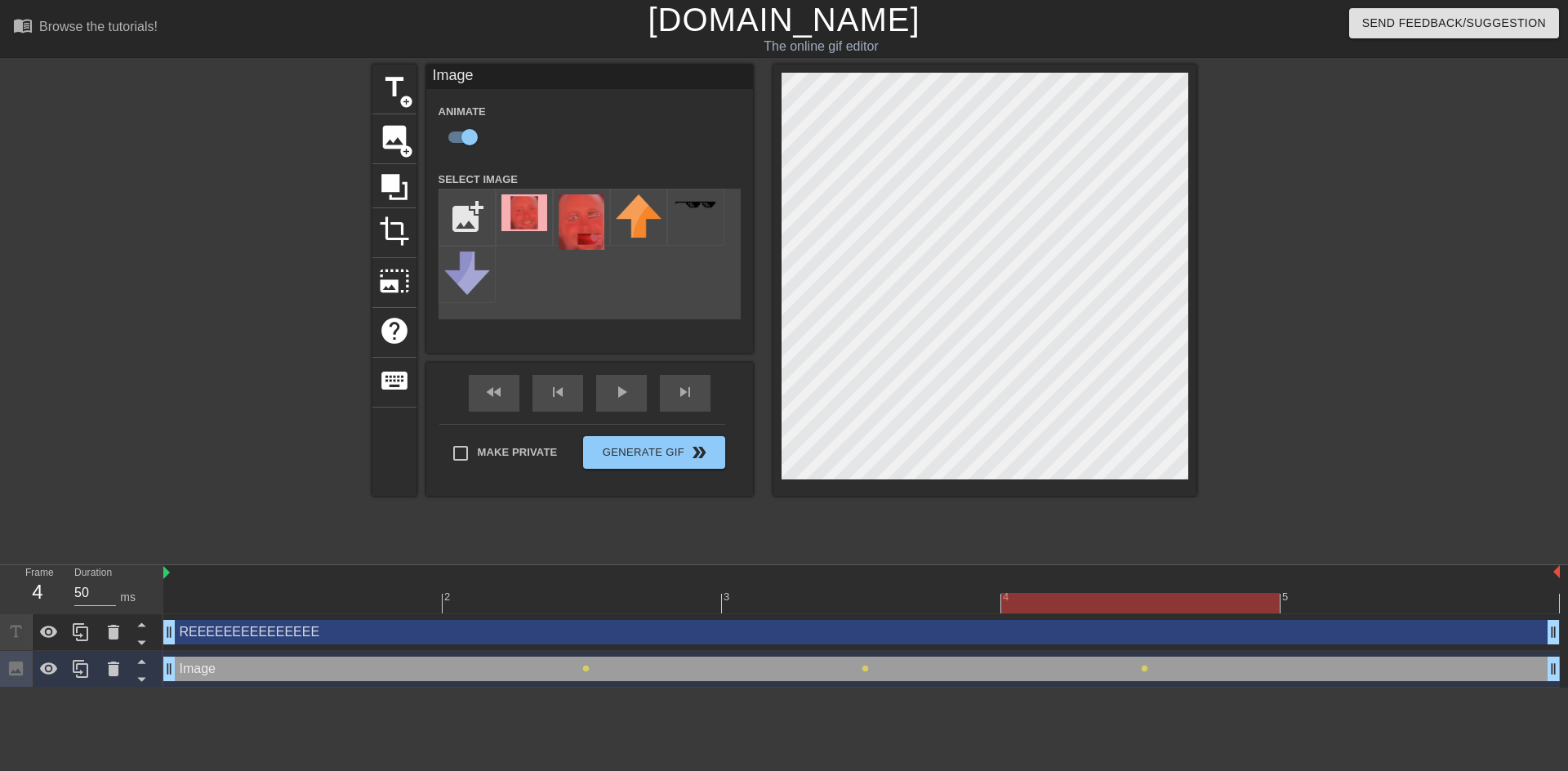
click at [1307, 595] on div at bounding box center [861, 603] width 1397 height 20
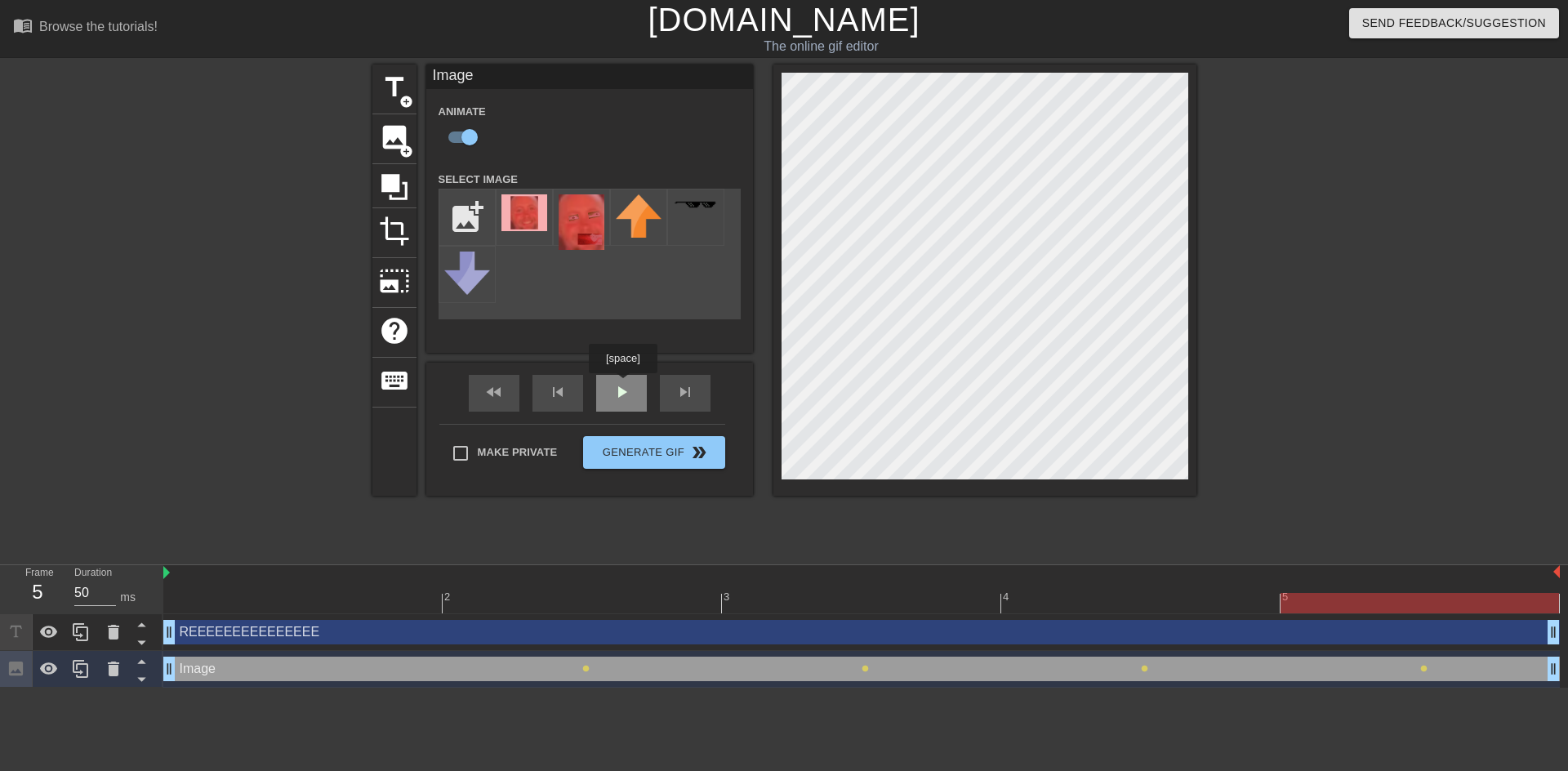
click at [622, 385] on span "play_arrow" at bounding box center [621, 392] width 19 height 19
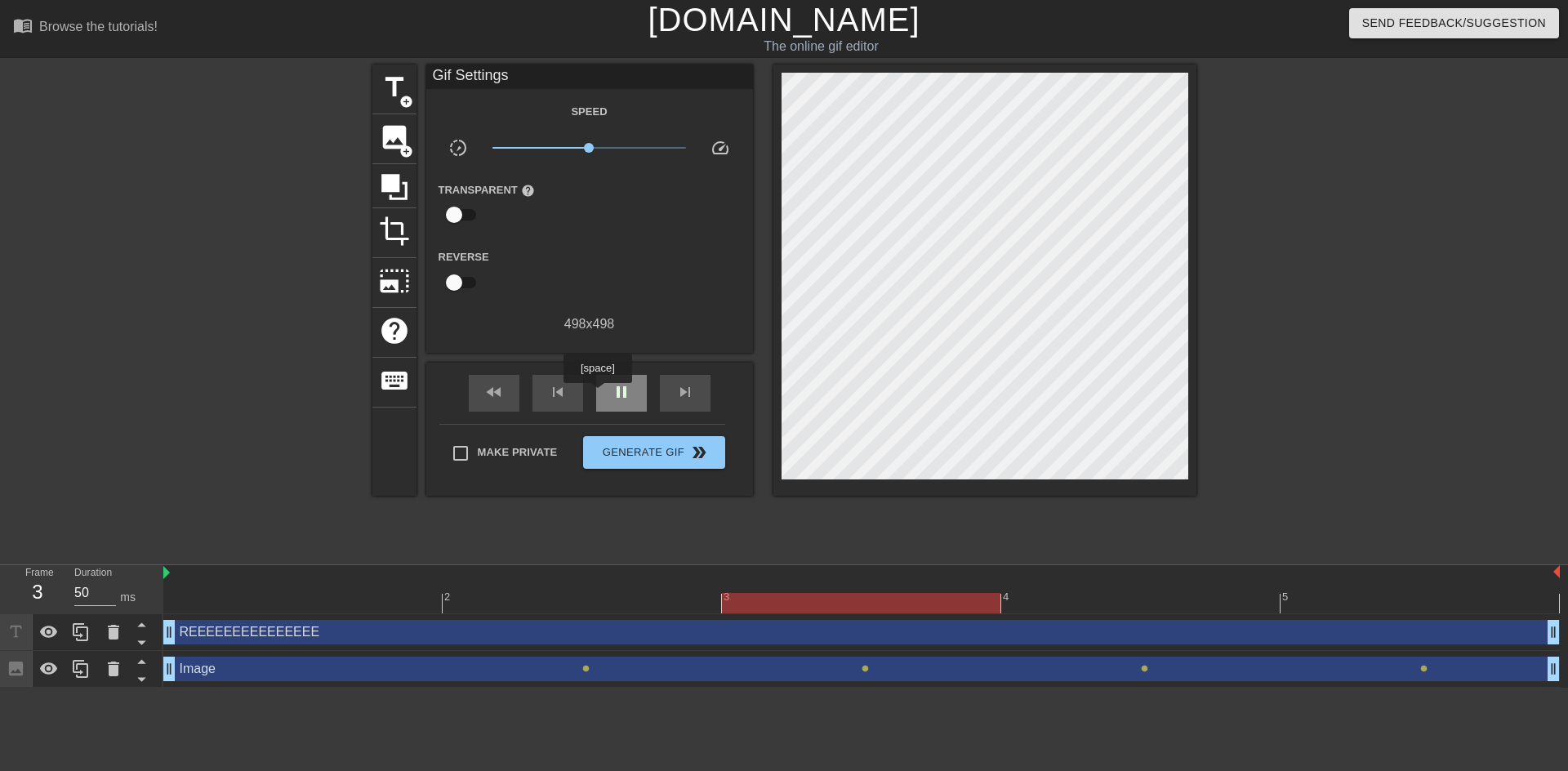
click at [599, 394] on div "pause" at bounding box center [621, 393] width 51 height 37
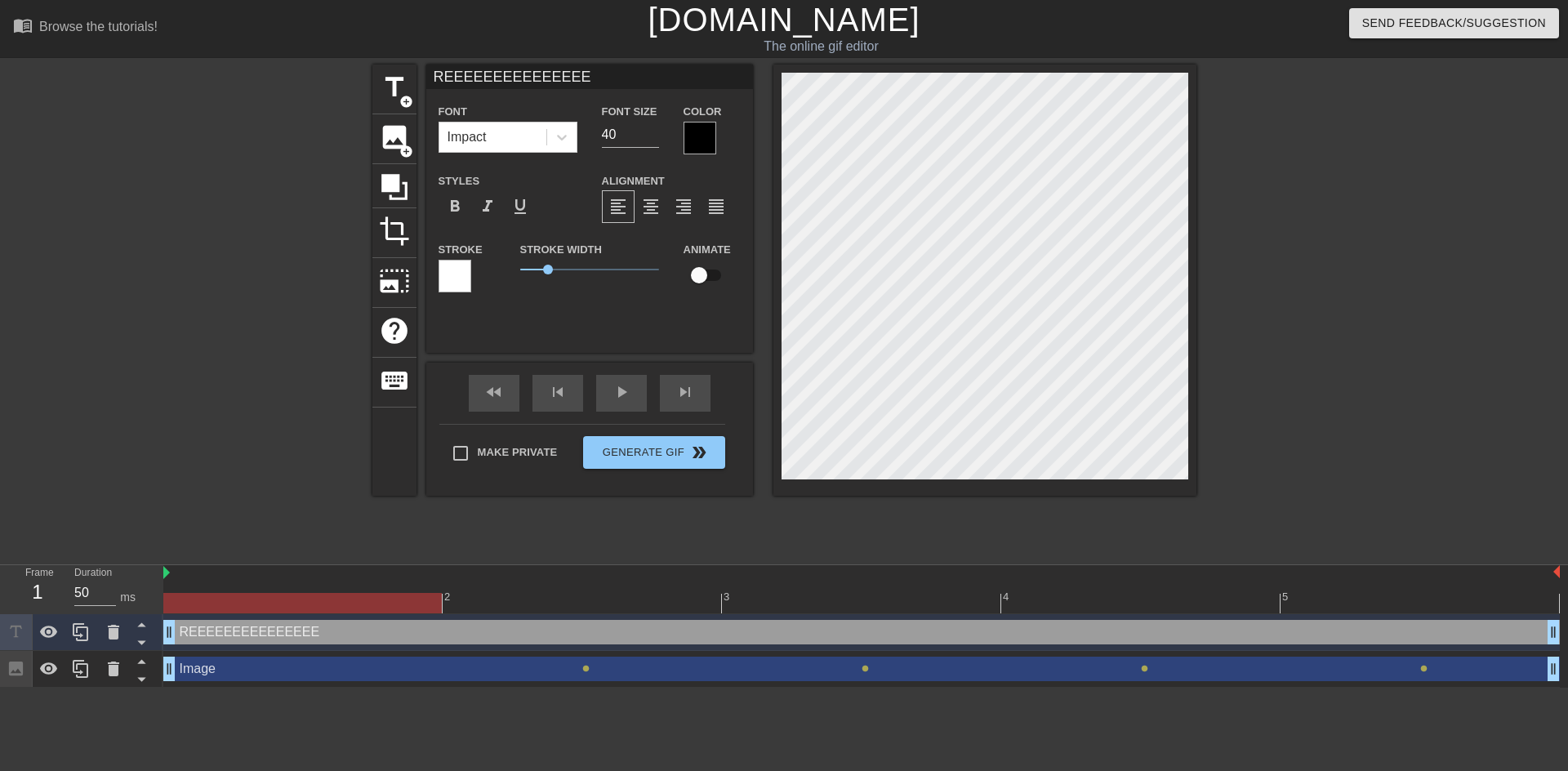
click at [461, 269] on div at bounding box center [455, 276] width 33 height 33
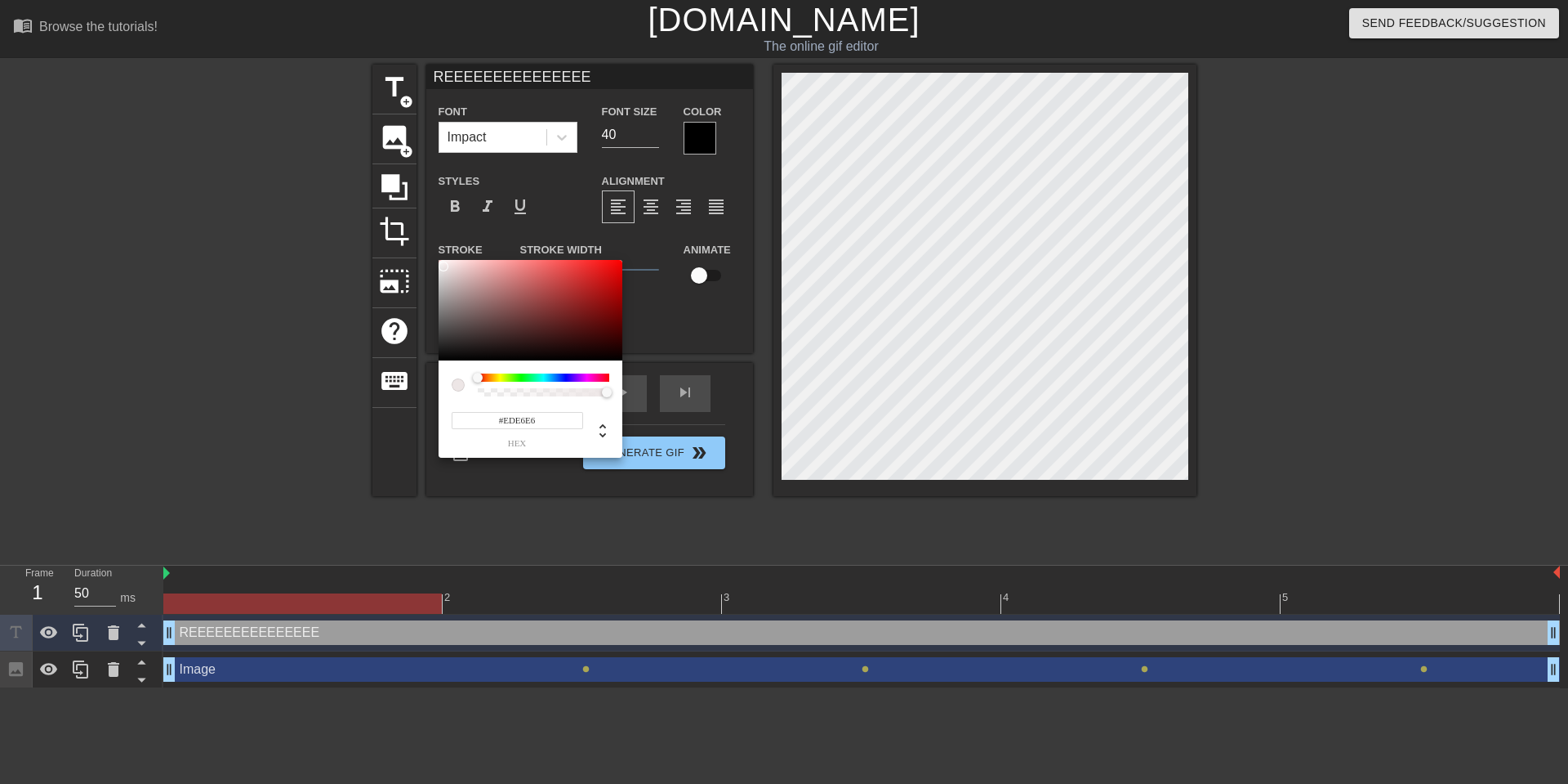
click at [444, 266] on div at bounding box center [448, 271] width 10 height 10
type input "#FFFFFF"
drag, startPoint x: 444, startPoint y: 266, endPoint x: 437, endPoint y: 258, distance: 10.6
click at [437, 258] on div "#FFFFFF hex" at bounding box center [784, 392] width 1568 height 784
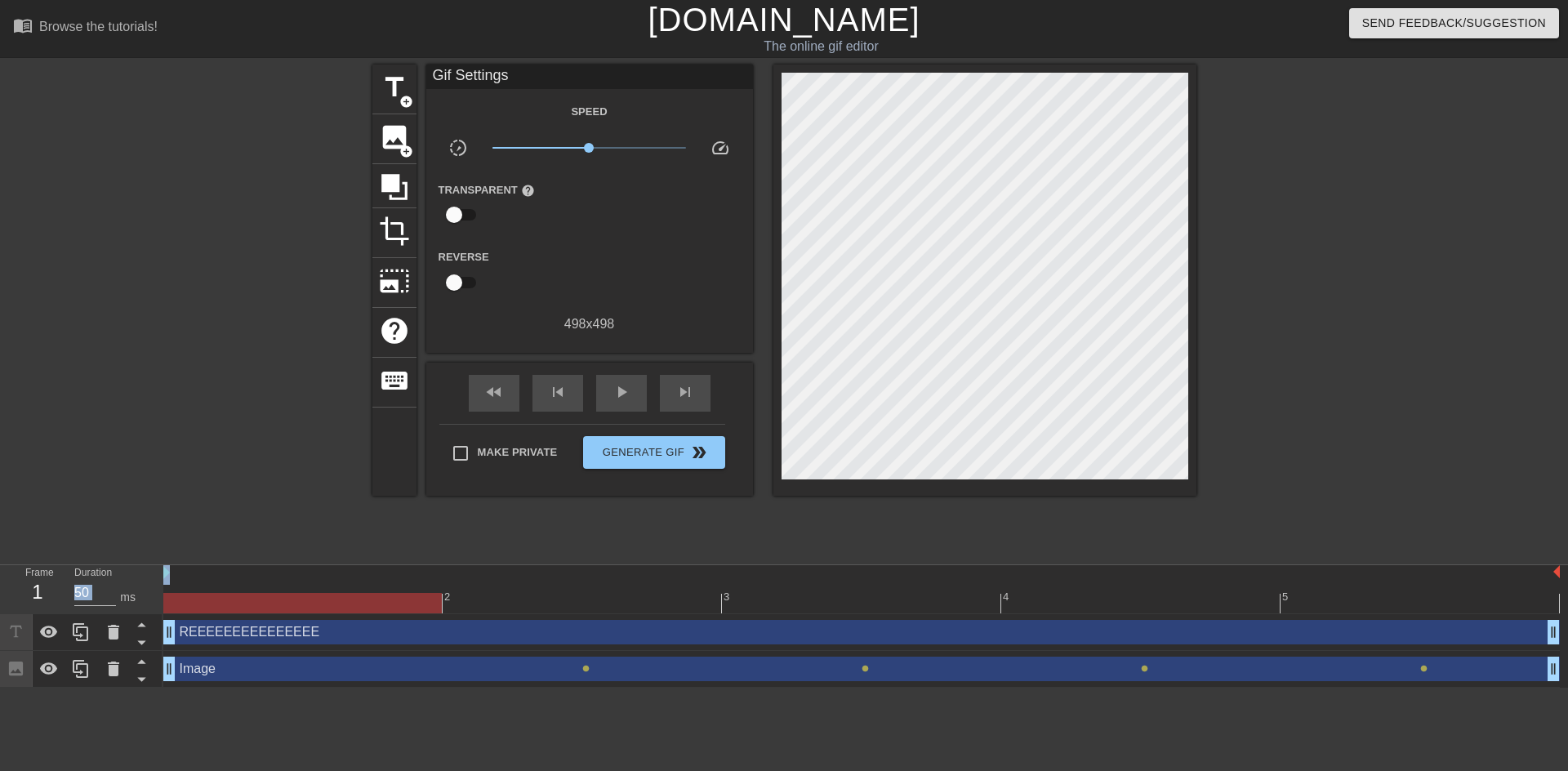
click at [457, 279] on input "checkbox" at bounding box center [454, 283] width 93 height 31
click at [464, 280] on input "checkbox" at bounding box center [469, 283] width 93 height 31
checkbox input "false"
click at [459, 212] on input "checkbox" at bounding box center [454, 214] width 93 height 31
click at [459, 212] on input "checkbox" at bounding box center [469, 214] width 93 height 31
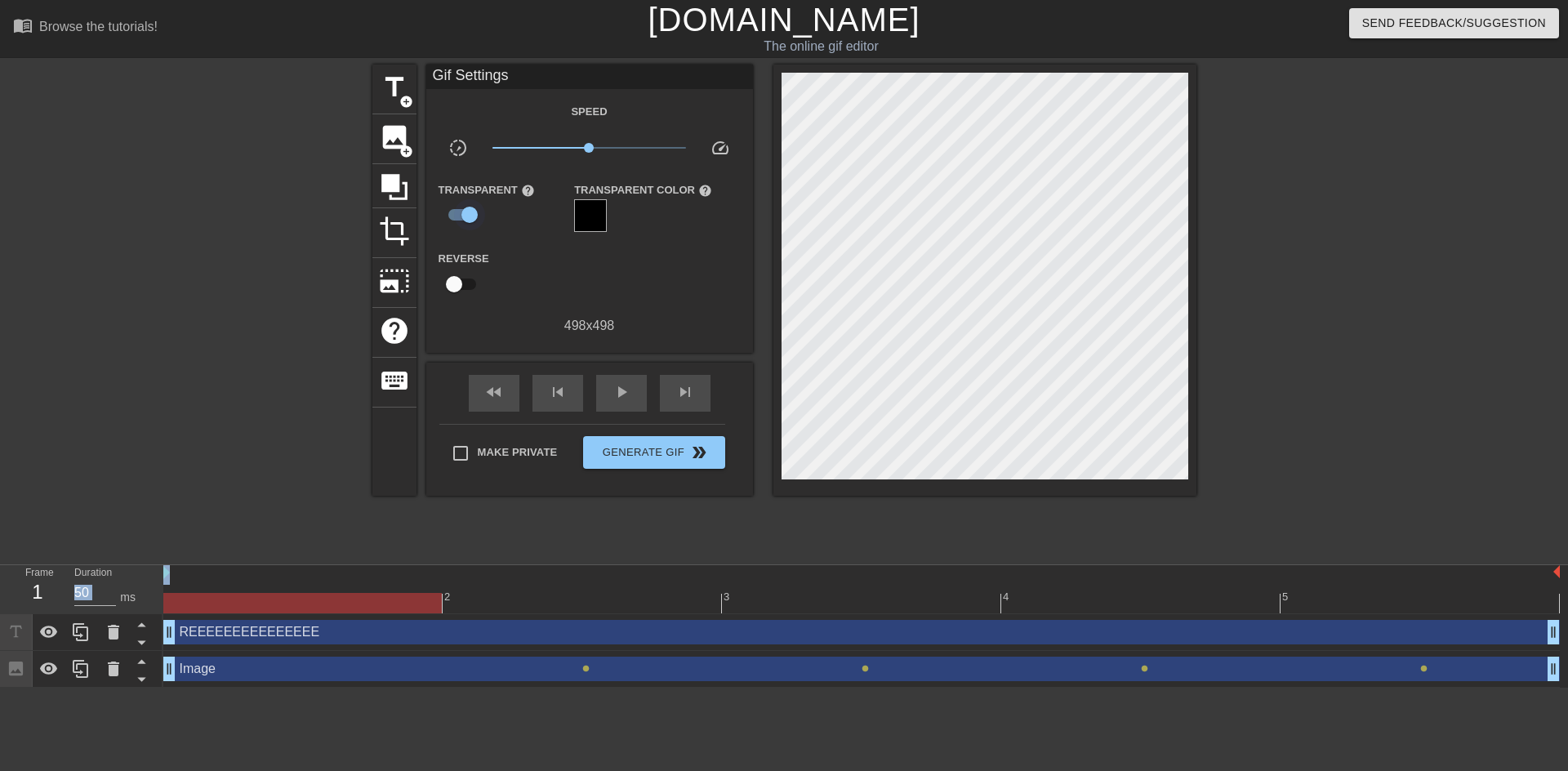
checkbox input "false"
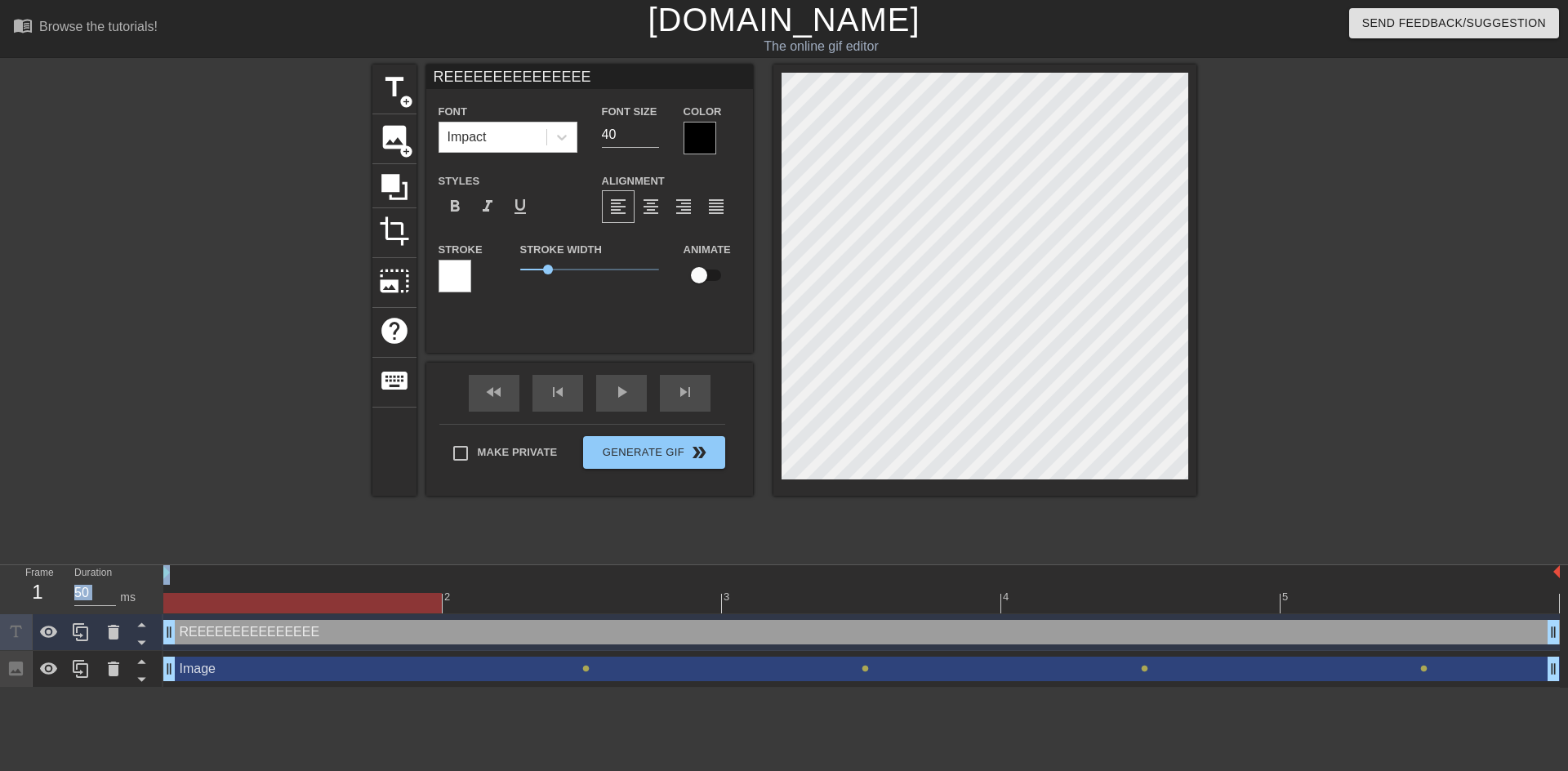
click at [453, 274] on div at bounding box center [455, 276] width 33 height 33
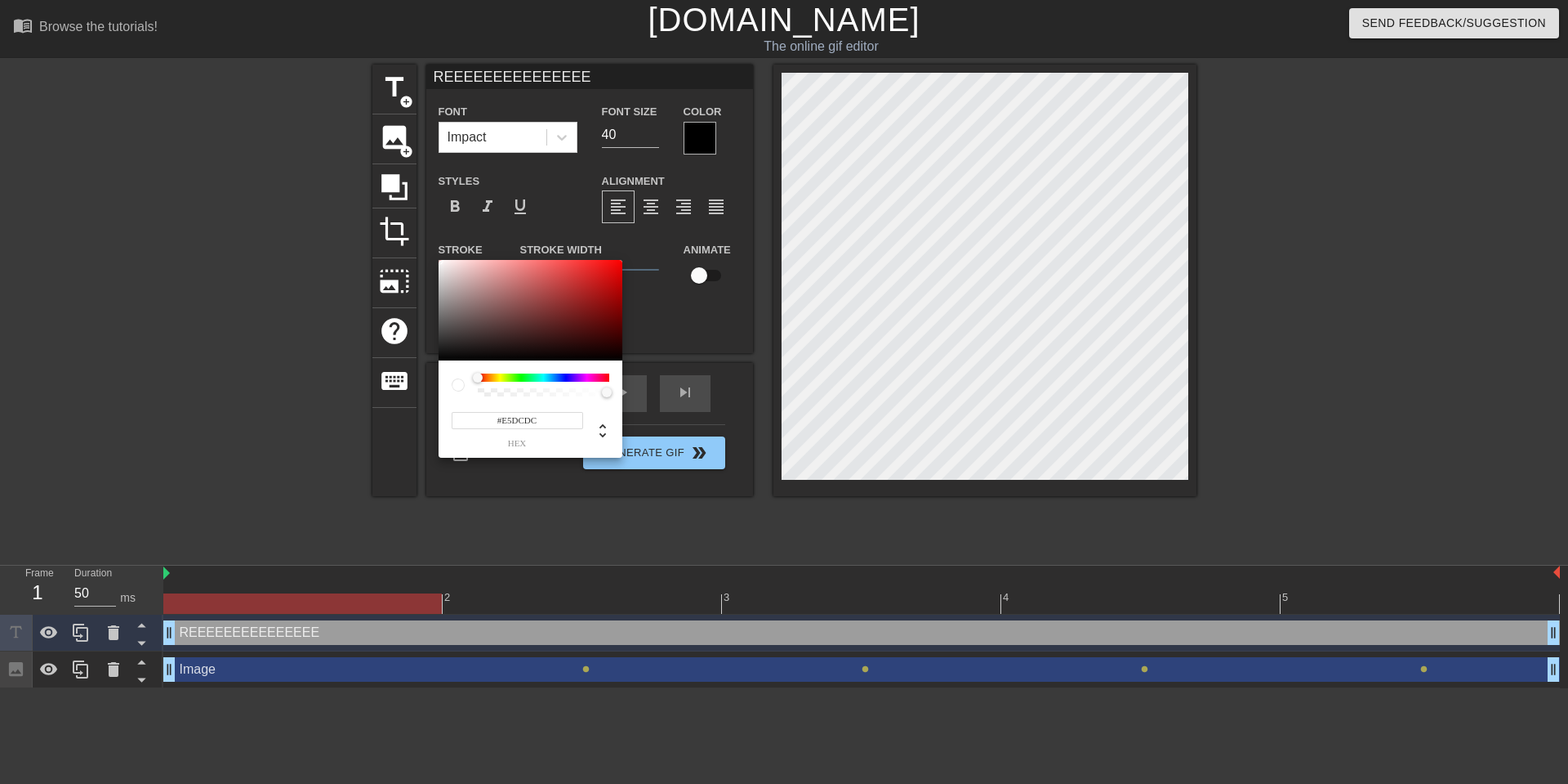
click at [446, 269] on div at bounding box center [530, 310] width 184 height 101
click at [507, 317] on div at bounding box center [530, 310] width 184 height 101
click at [449, 272] on div at bounding box center [530, 310] width 184 height 101
type input "#FCFCFC"
drag, startPoint x: 470, startPoint y: 281, endPoint x: 432, endPoint y: 261, distance: 42.9
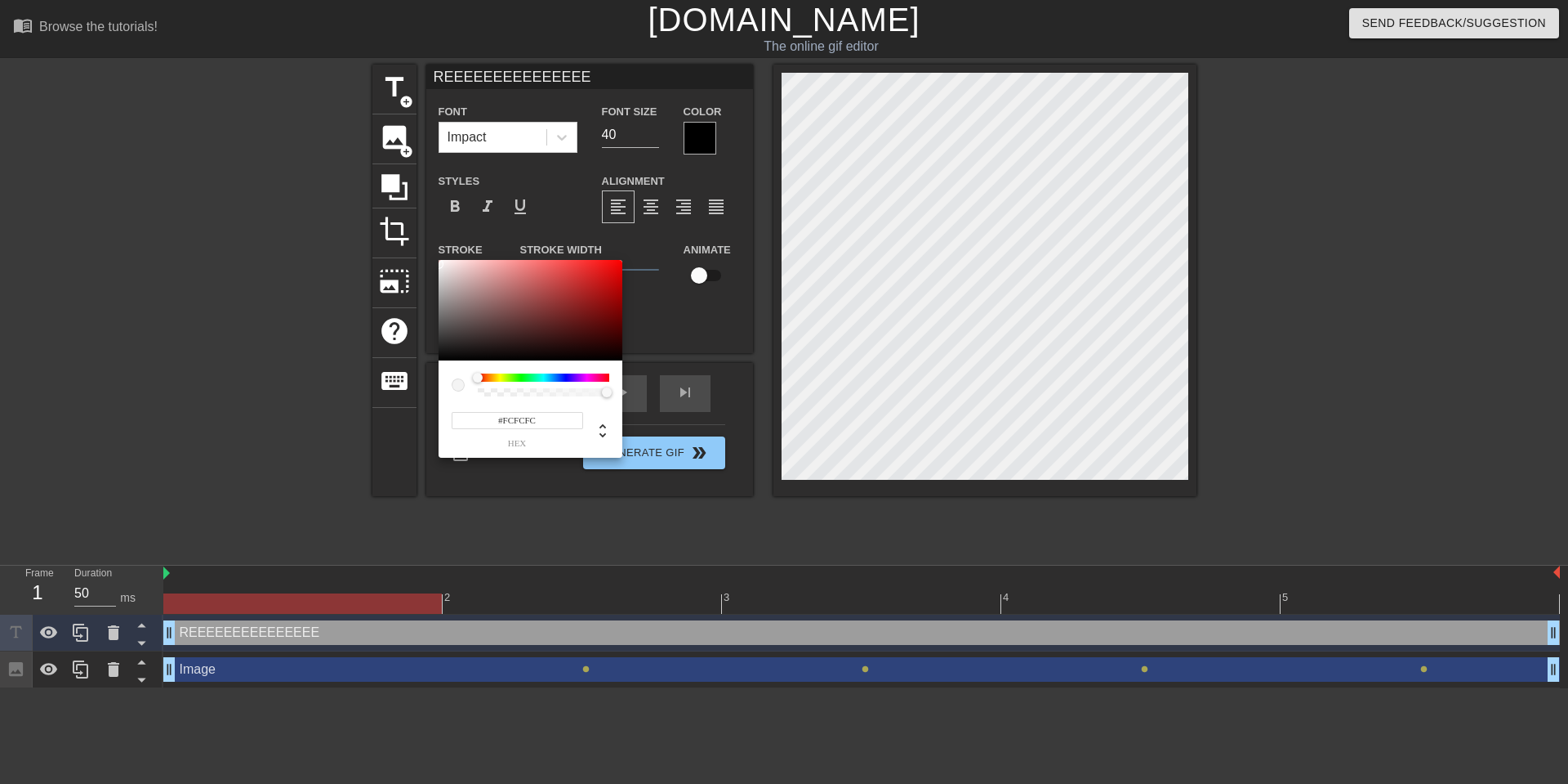
click at [432, 261] on div "#FCFCFC hex" at bounding box center [784, 392] width 1568 height 784
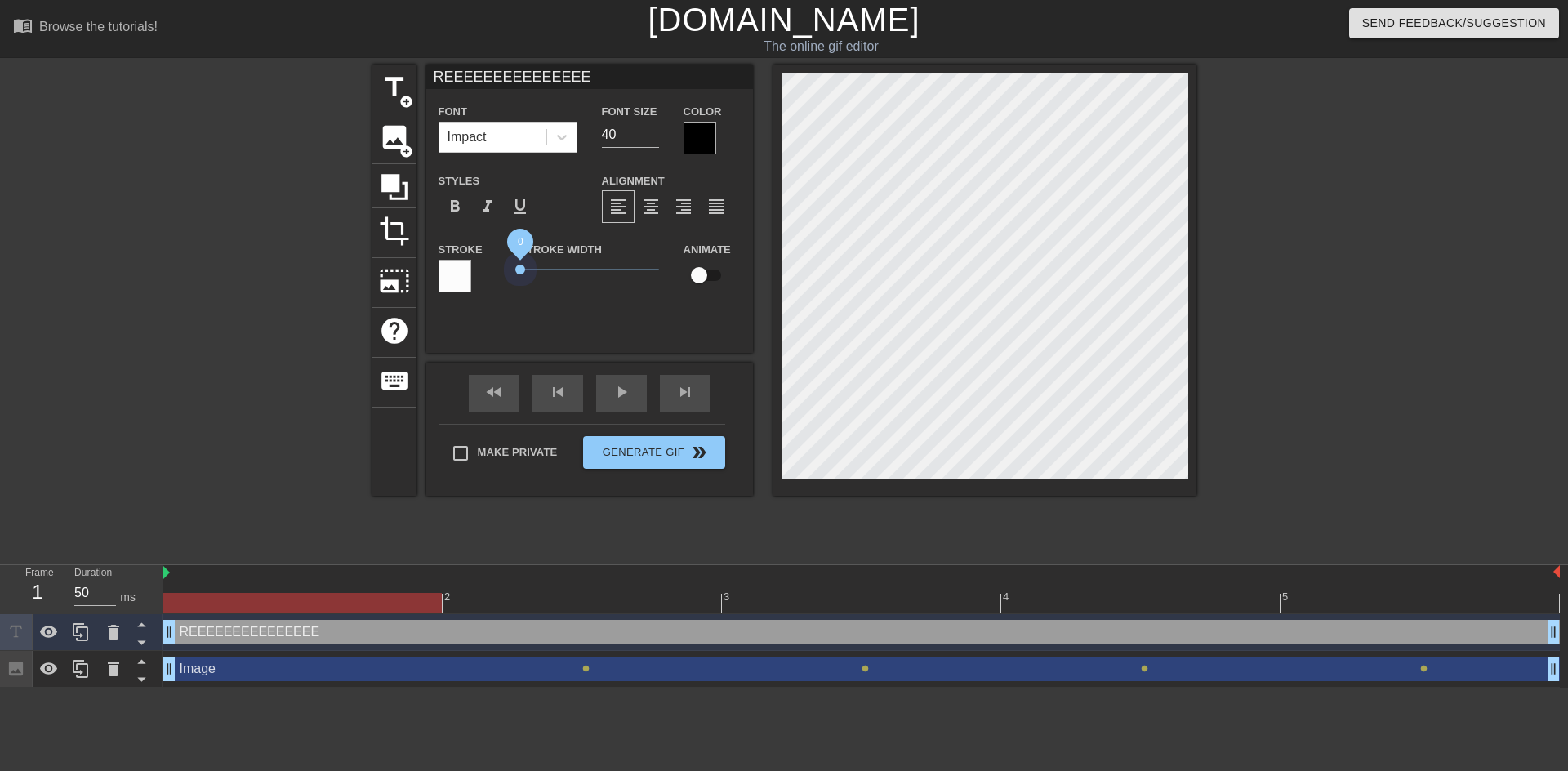
drag, startPoint x: 553, startPoint y: 268, endPoint x: 509, endPoint y: 270, distance: 44.0
click at [509, 270] on div "Stroke Width 0" at bounding box center [589, 273] width 163 height 68
click at [698, 132] on div at bounding box center [700, 138] width 33 height 33
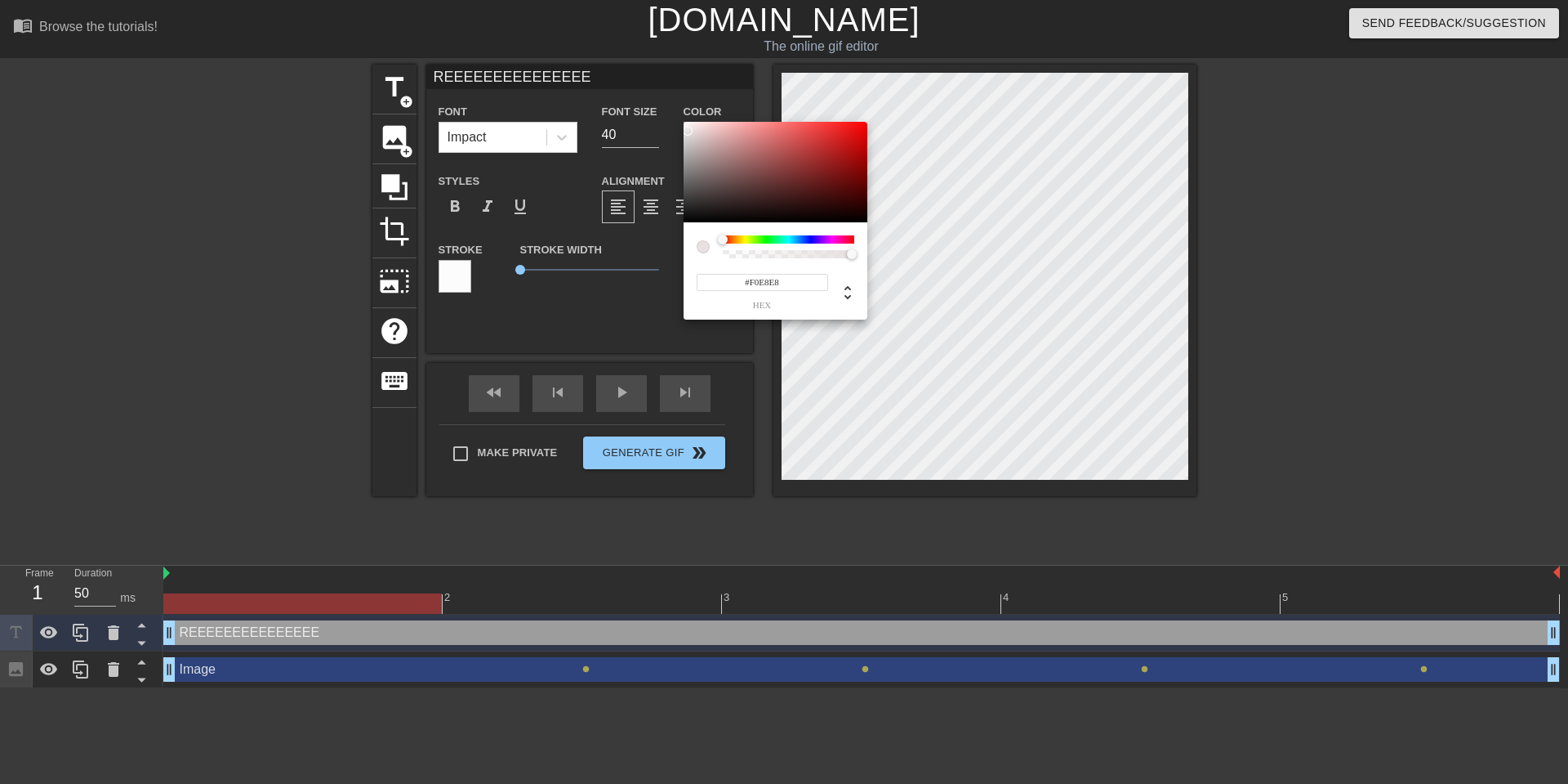
click at [689, 127] on div at bounding box center [775, 172] width 184 height 101
type input "#F2EAEA"
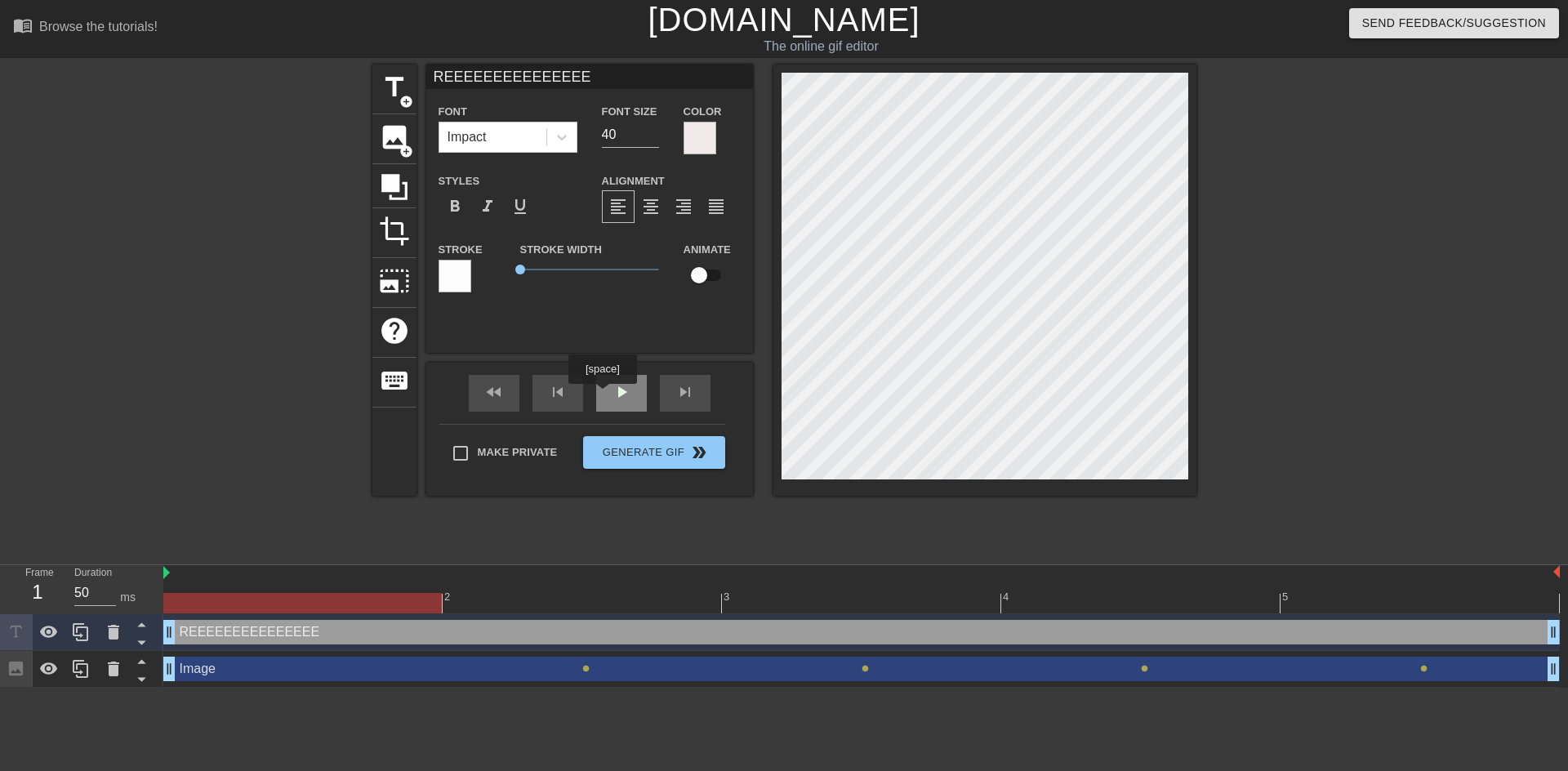
click at [610, 393] on div "play_arrow" at bounding box center [621, 393] width 51 height 37
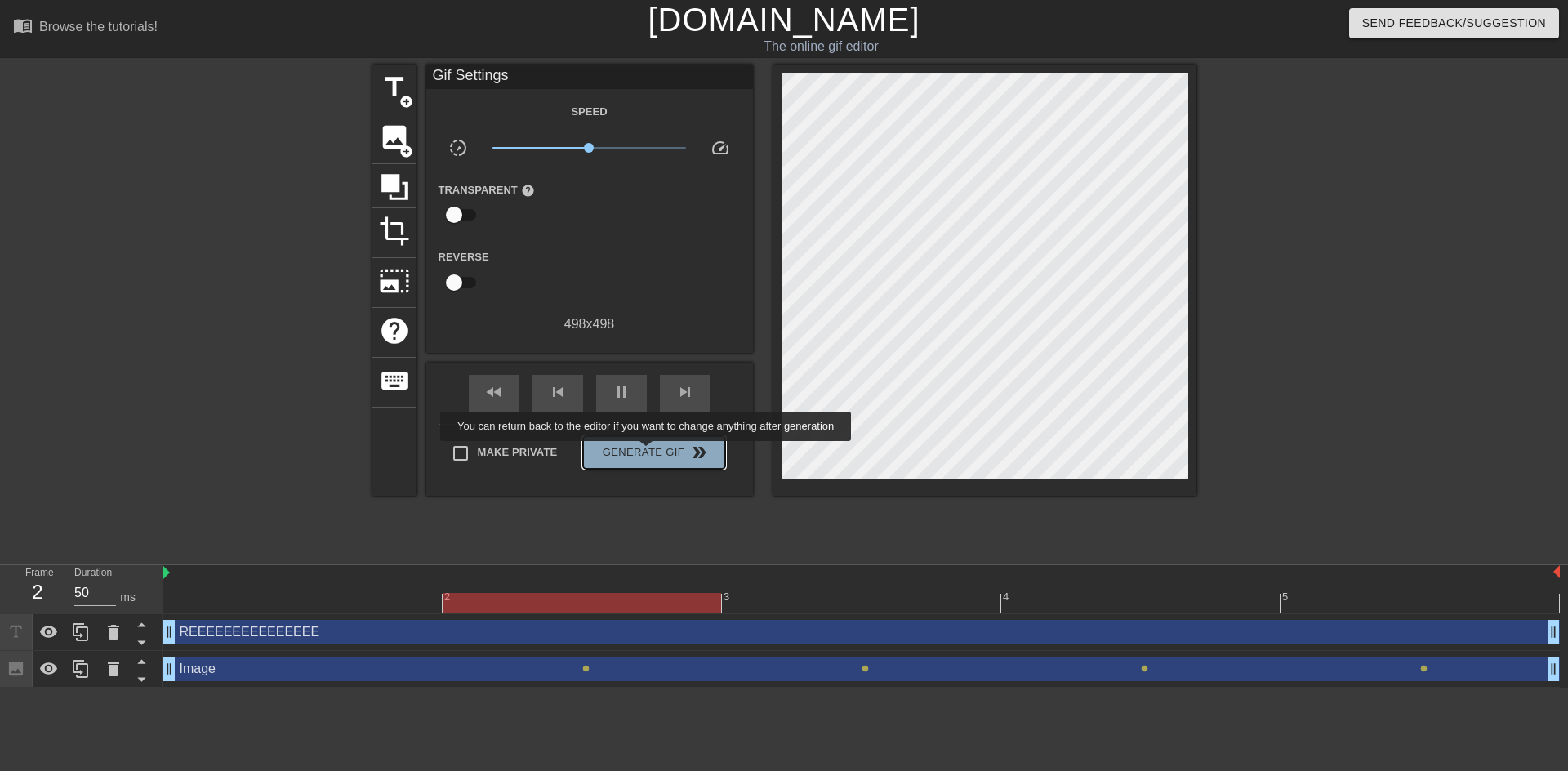
click at [648, 453] on span "Generate Gif double_arrow" at bounding box center [653, 452] width 128 height 19
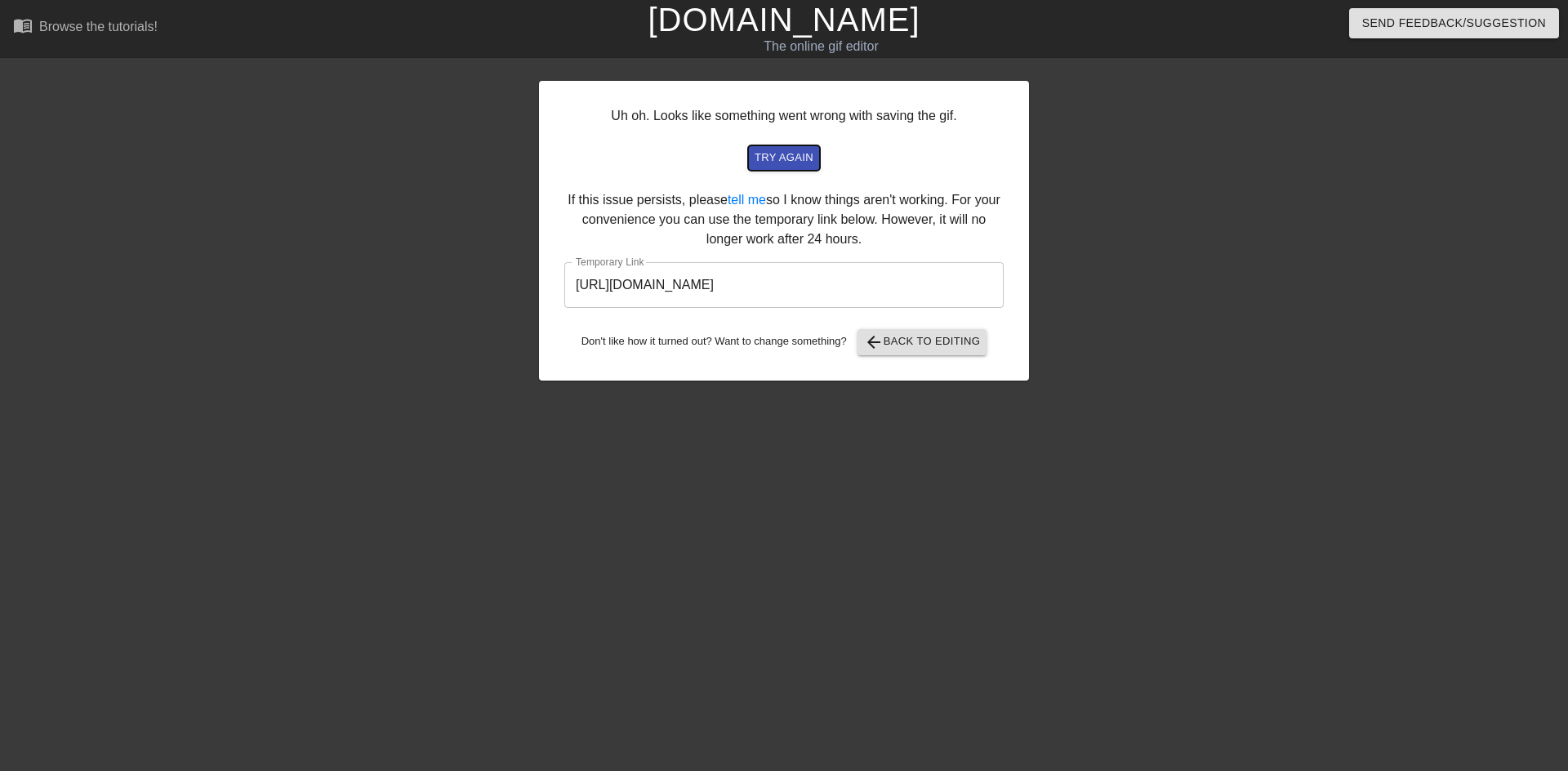
click at [768, 149] on span "try again" at bounding box center [784, 159] width 59 height 19
click at [878, 300] on input "https://www.gifntext.com/temp_generations/jmMpIu6v.gif" at bounding box center [784, 286] width 439 height 46
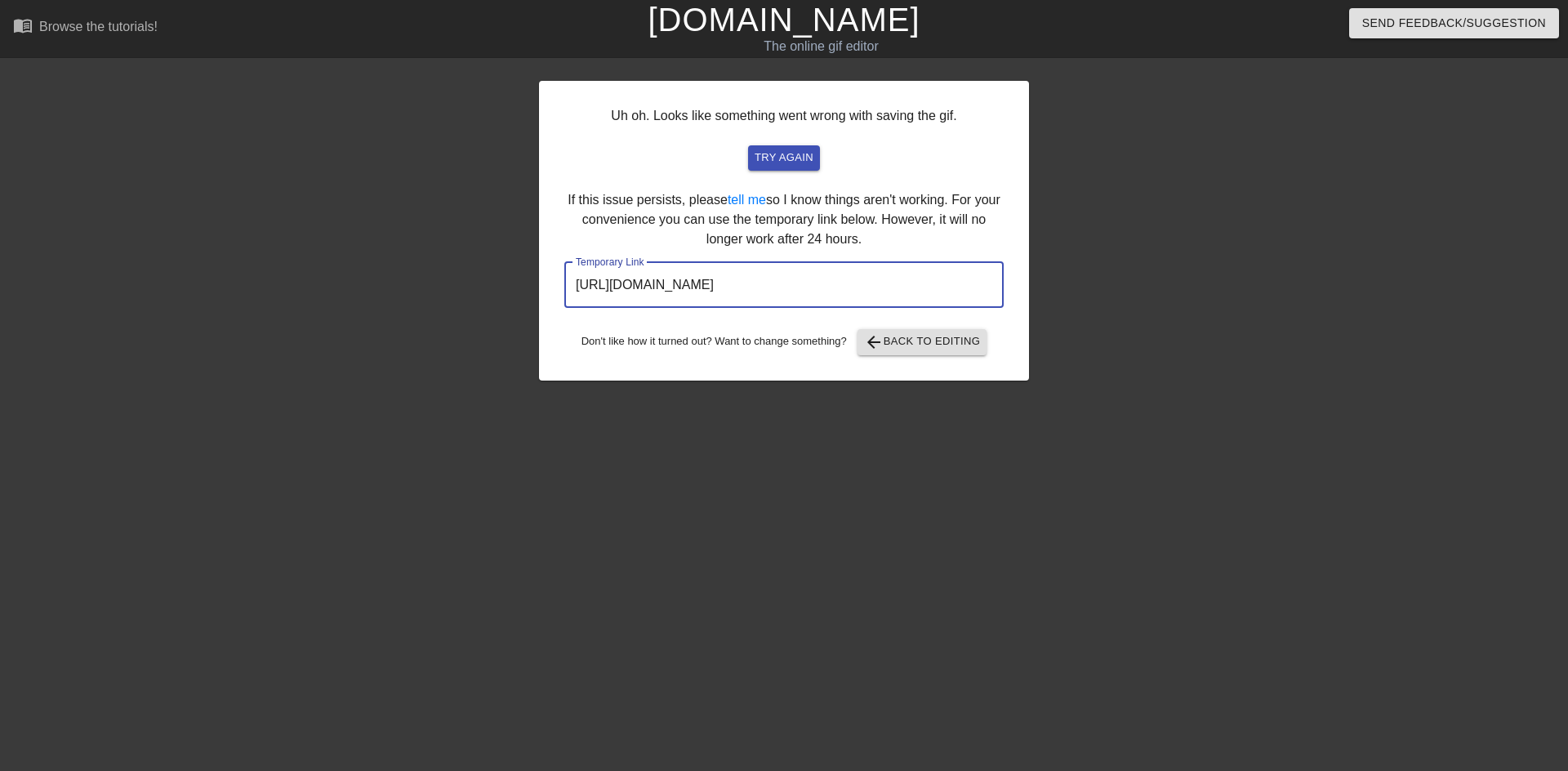
click at [903, 284] on input "https://www.gifntext.com/temp_generations/jmMpIu6v.gif" at bounding box center [784, 286] width 439 height 46
drag, startPoint x: 913, startPoint y: 284, endPoint x: 549, endPoint y: 269, distance: 364.3
click at [549, 269] on div "Uh oh. Looks like something went wrong with saving the gif. try again If this i…" at bounding box center [784, 231] width 490 height 300
